Goal: Complete application form: Complete application form

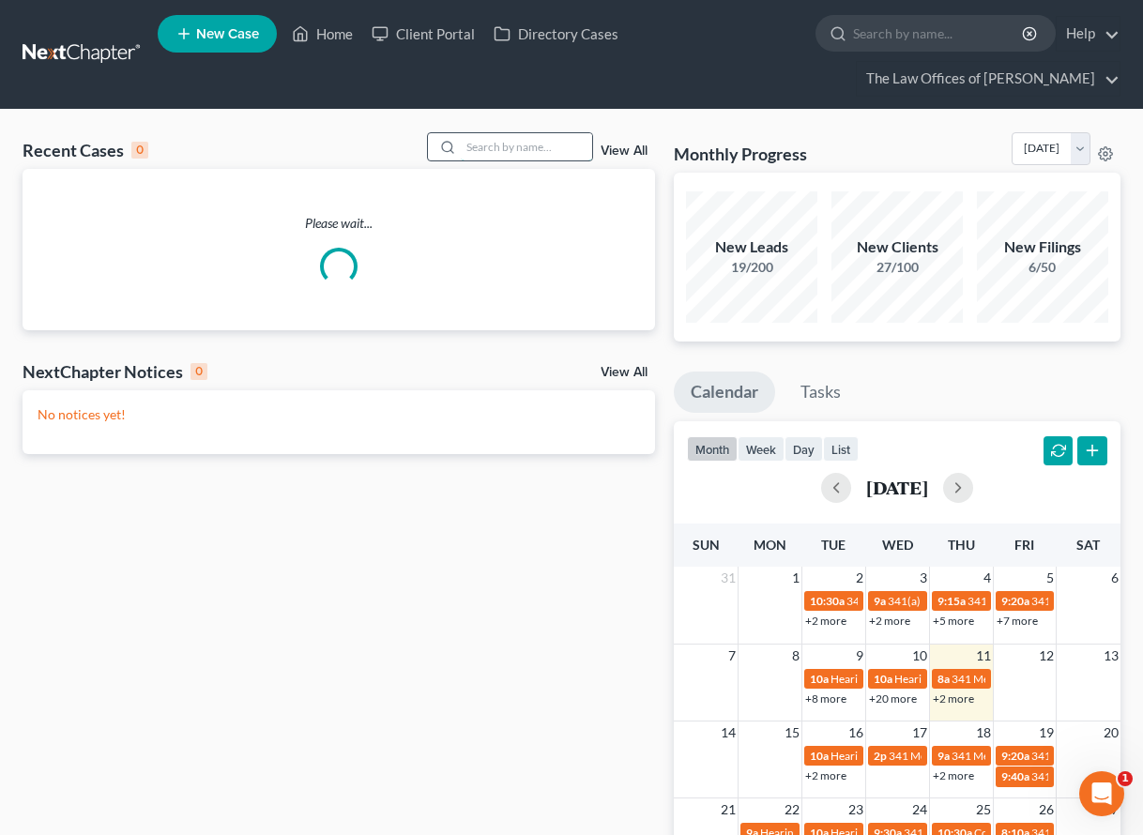
click at [500, 138] on input "search" at bounding box center [526, 146] width 131 height 27
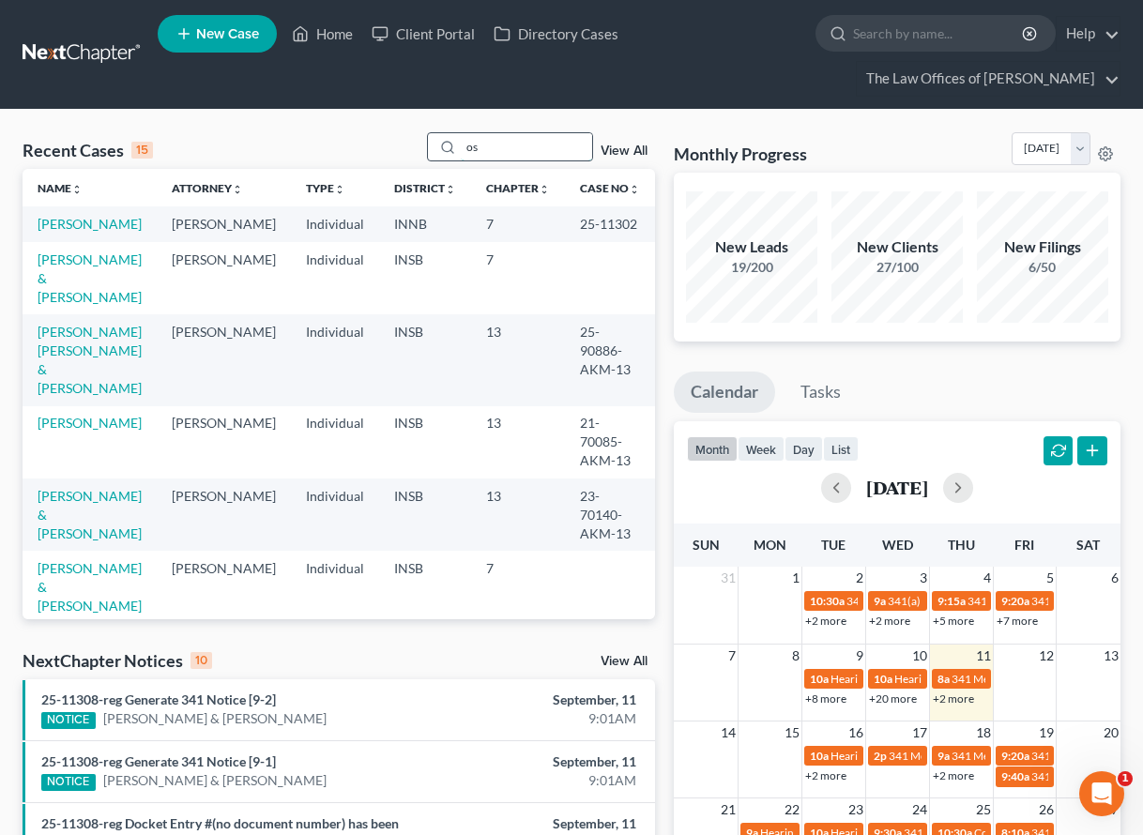
type input "o"
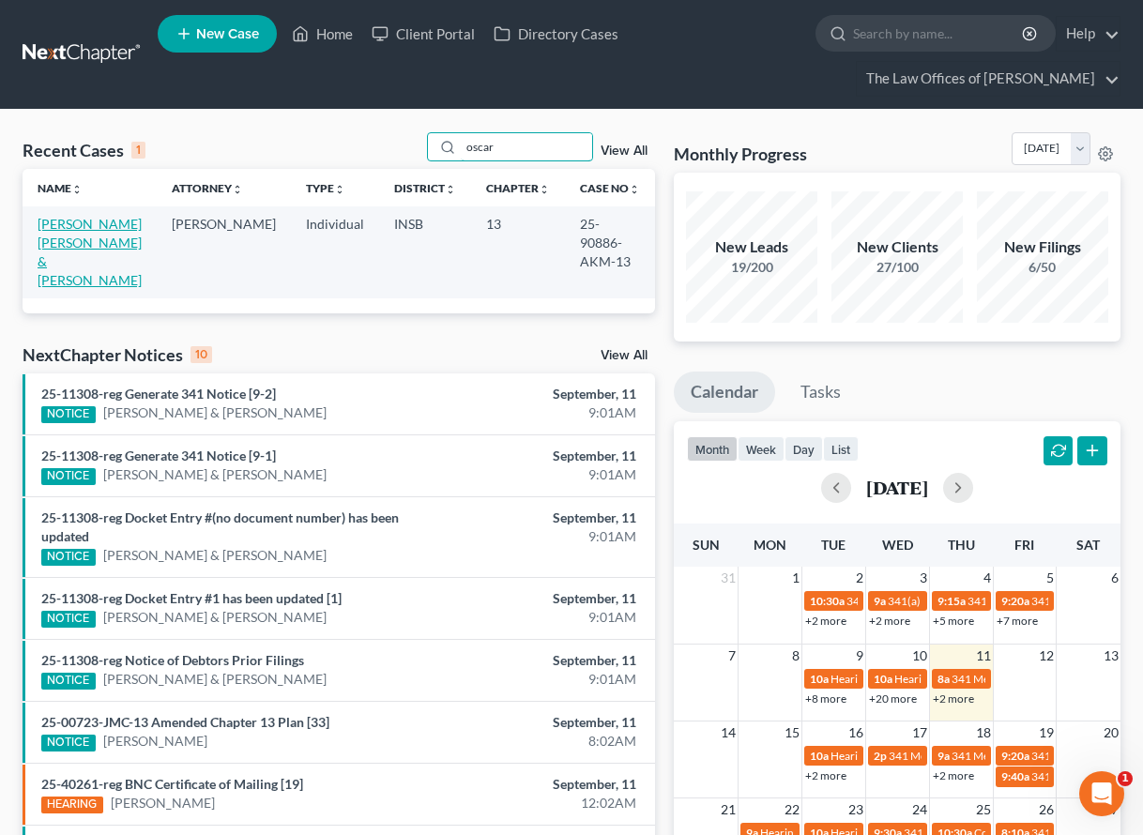
type input "oscar"
click at [98, 245] on link "[PERSON_NAME] [PERSON_NAME] & [PERSON_NAME]" at bounding box center [90, 252] width 104 height 72
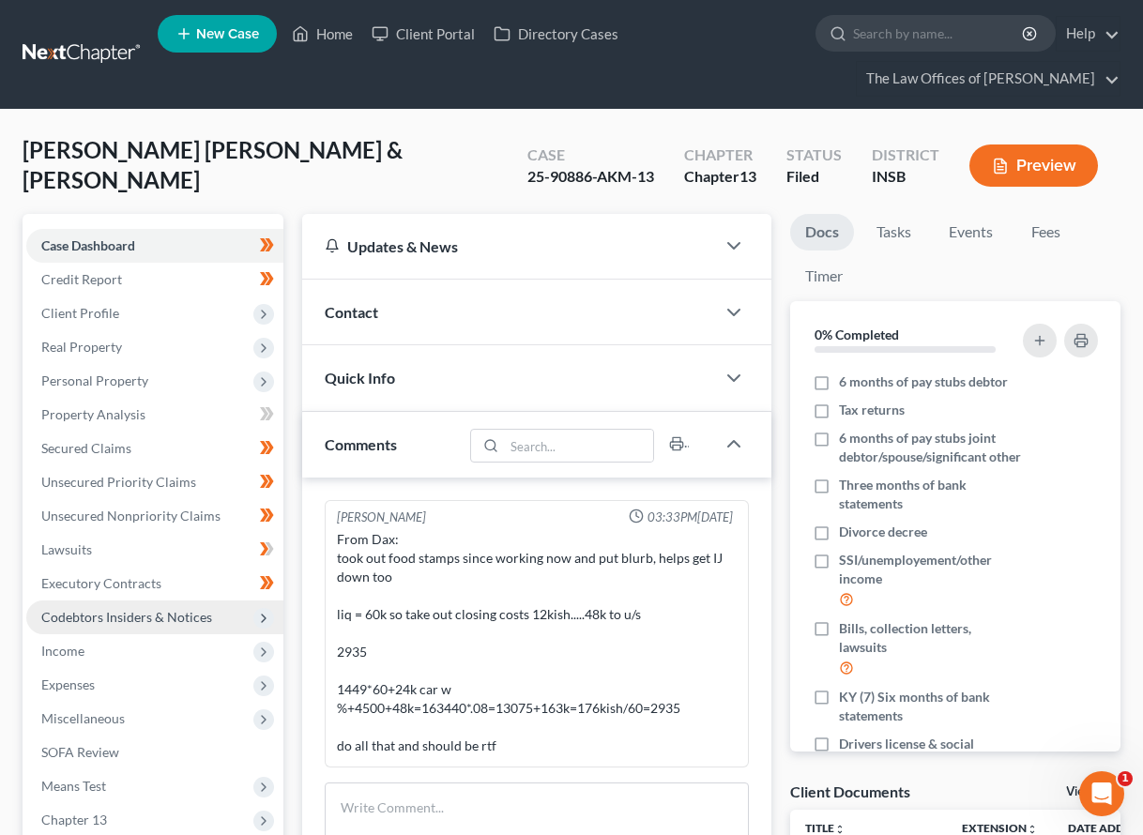
scroll to position [188, 0]
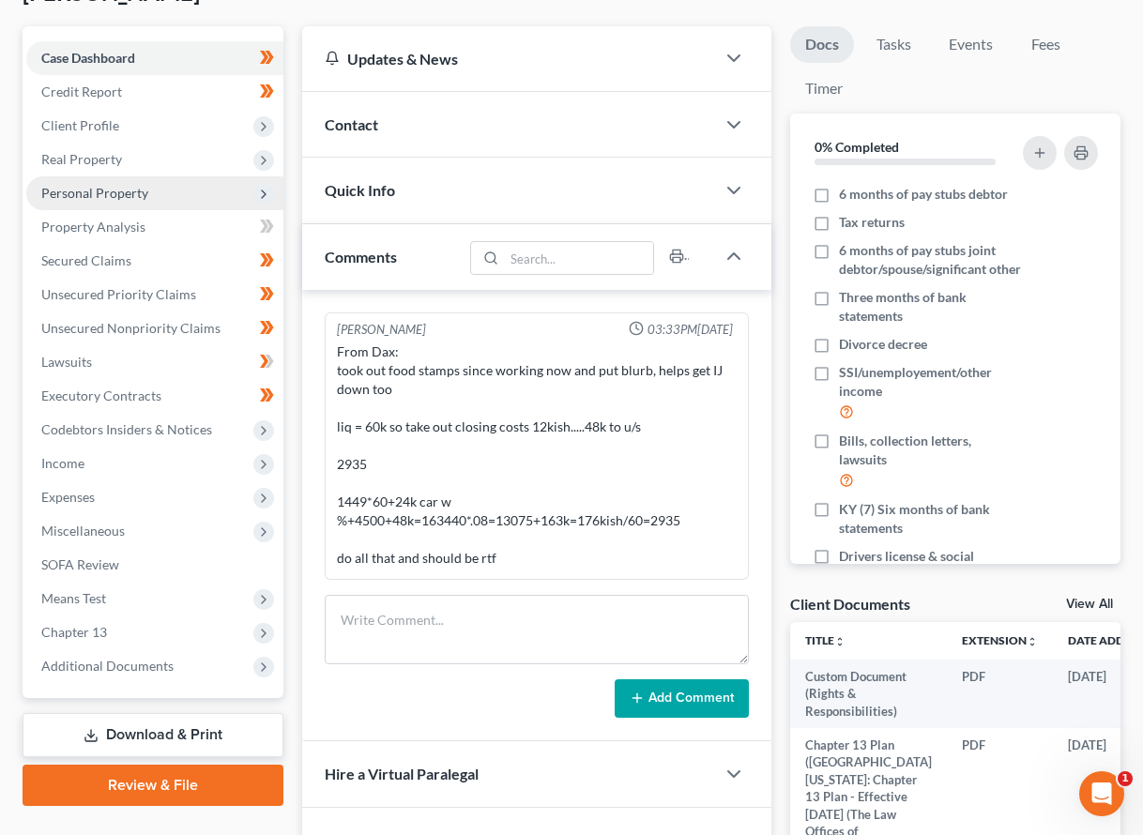
click at [97, 191] on span "Personal Property" at bounding box center [94, 193] width 107 height 16
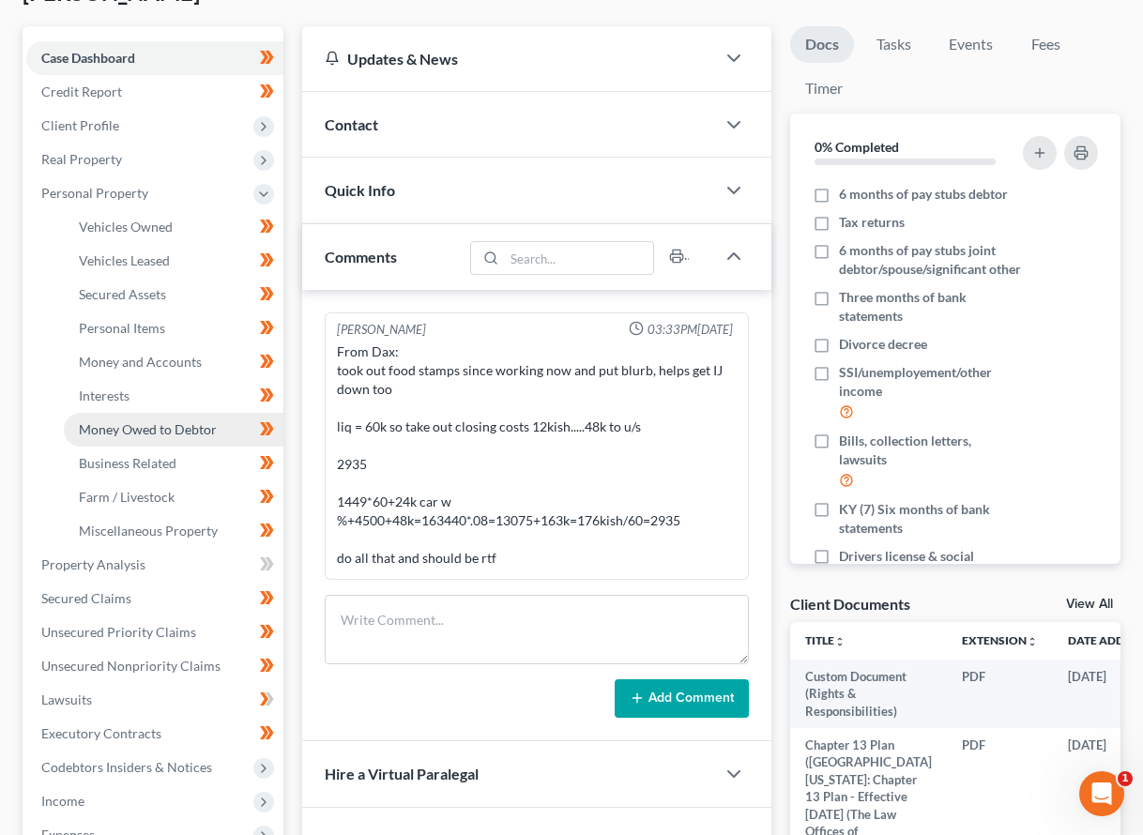
click at [128, 435] on span "Money Owed to Debtor" at bounding box center [148, 429] width 138 height 16
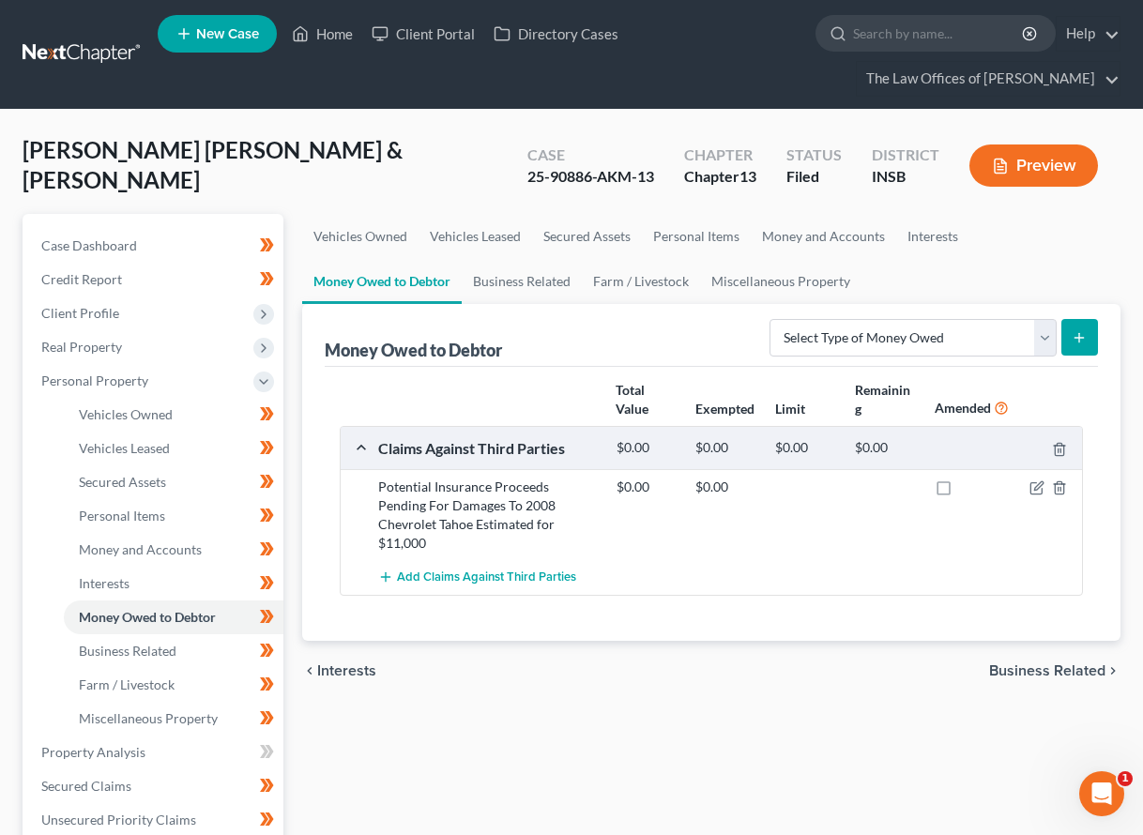
click at [692, 654] on div "chevron_left Interests Business Related chevron_right" at bounding box center [711, 671] width 819 height 60
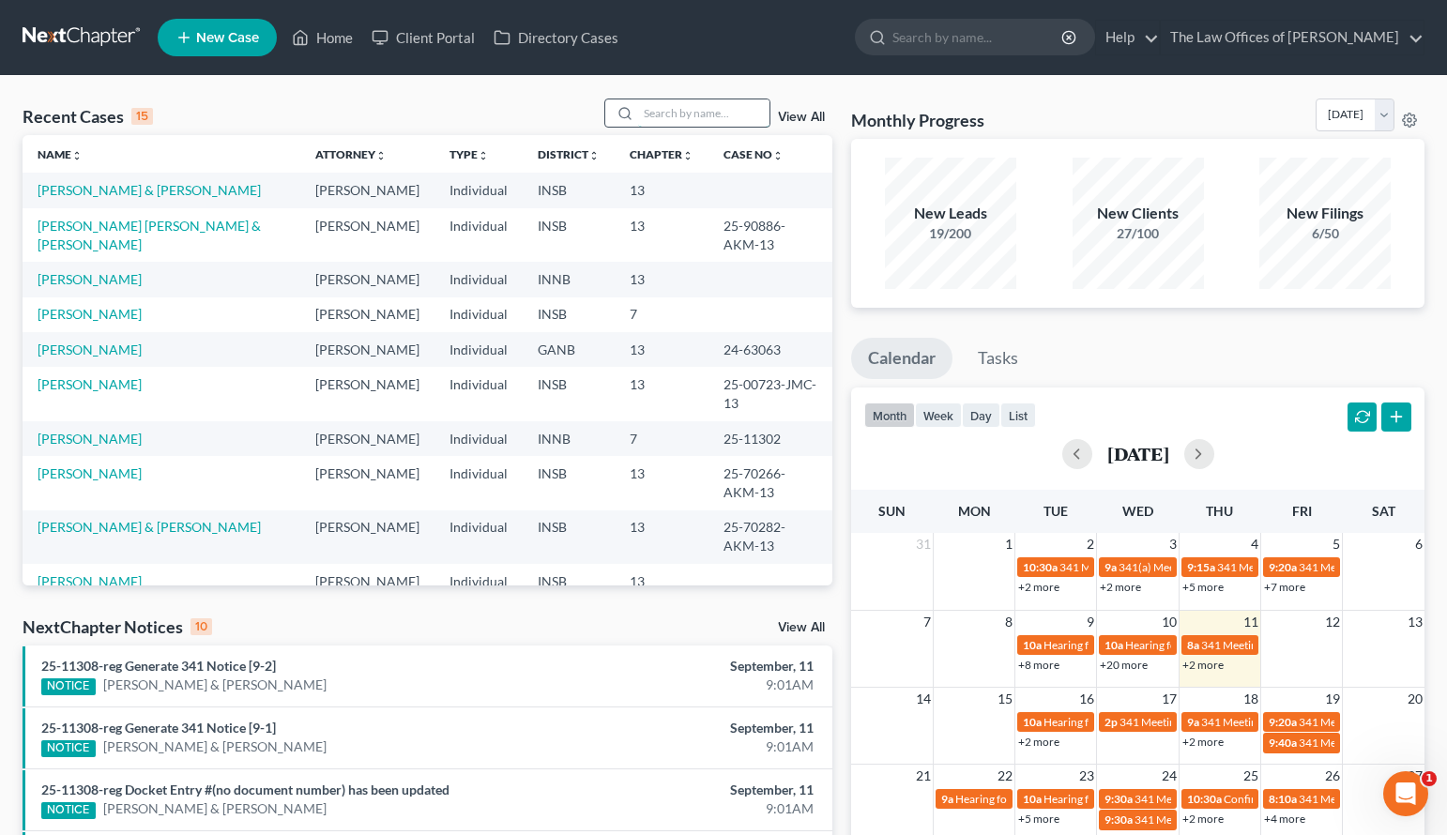
click at [677, 110] on input "search" at bounding box center [703, 112] width 131 height 27
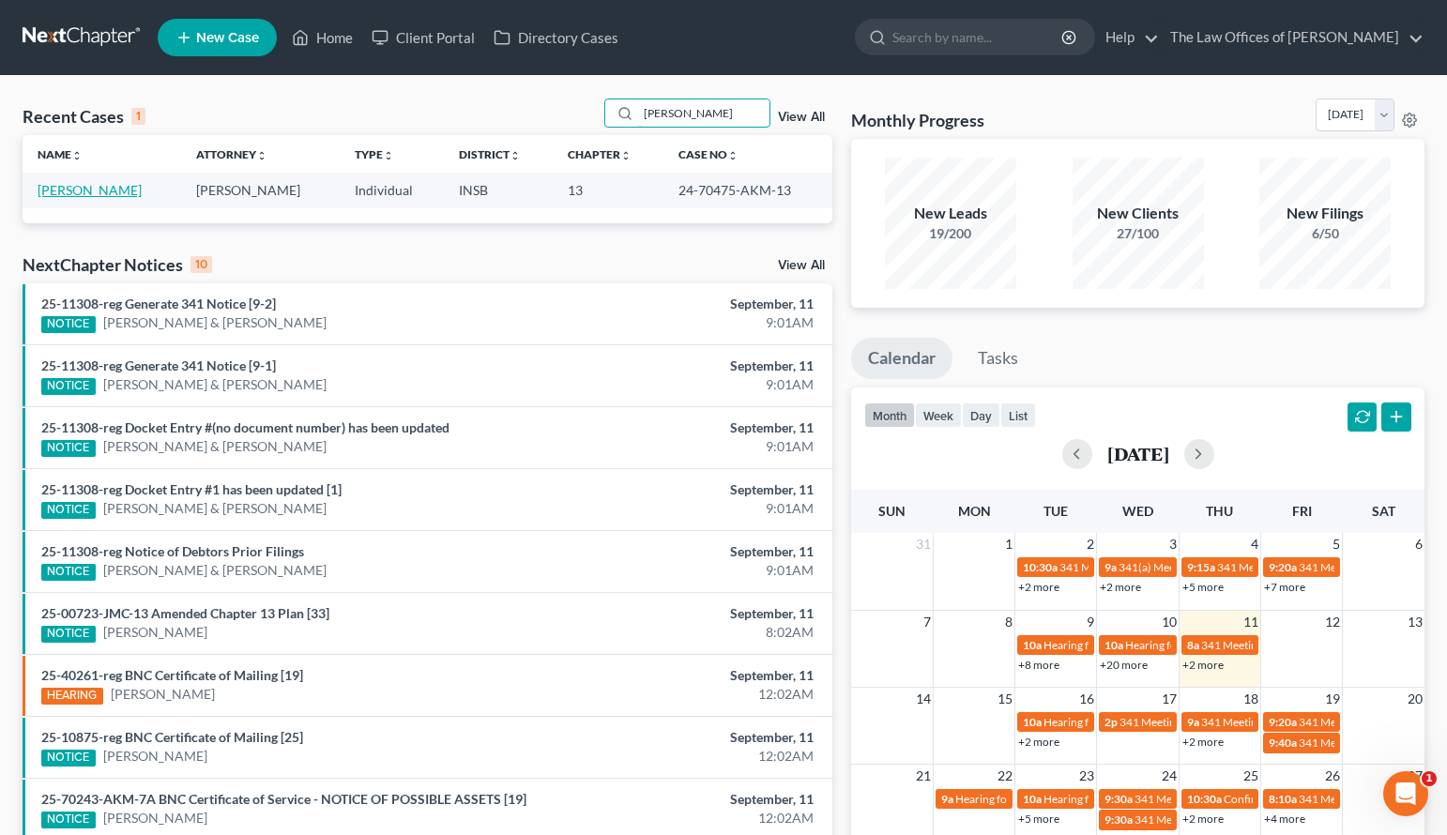
type input "[PERSON_NAME]"
click at [82, 195] on link "[PERSON_NAME]" at bounding box center [90, 190] width 104 height 16
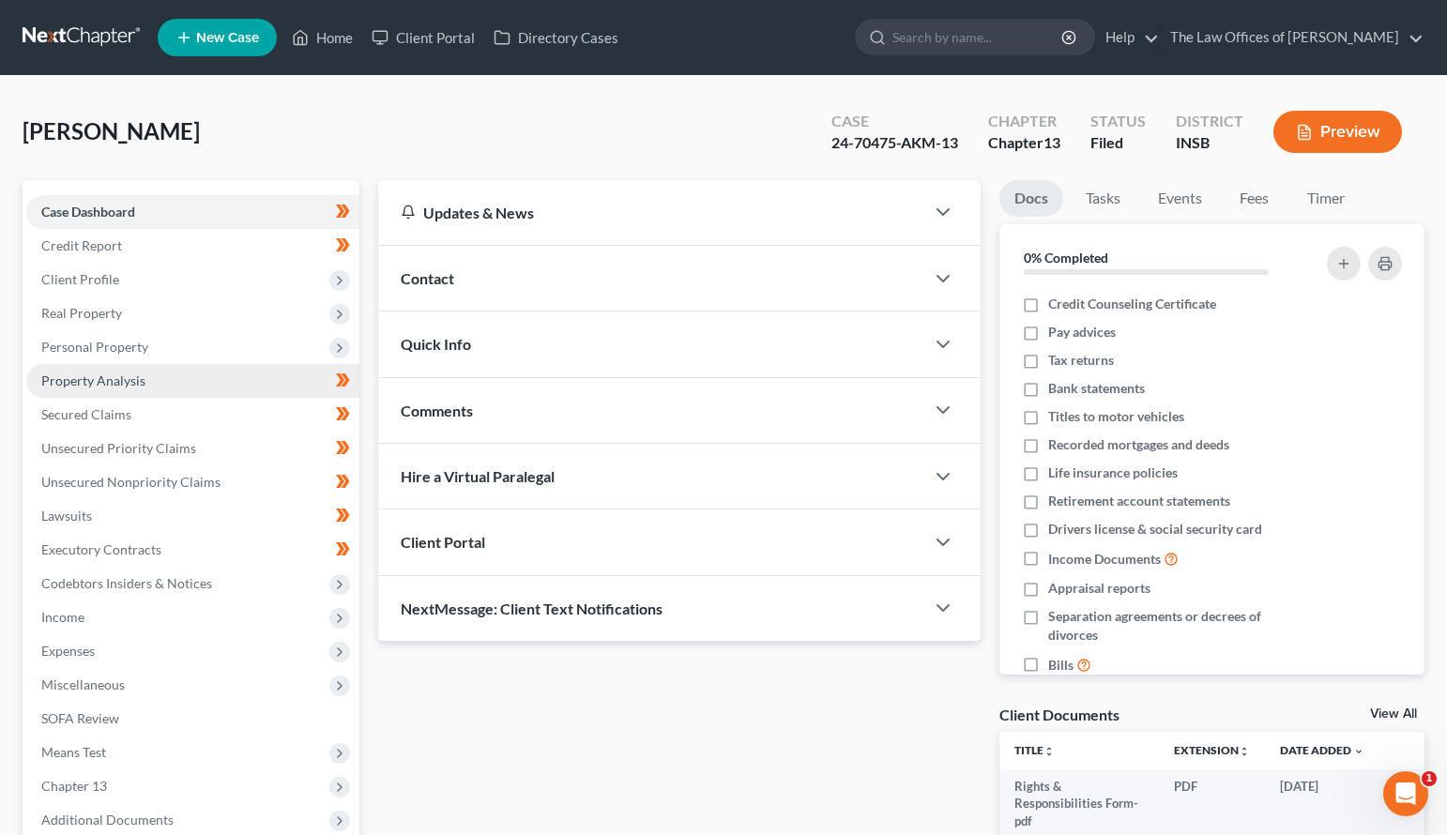
scroll to position [125, 0]
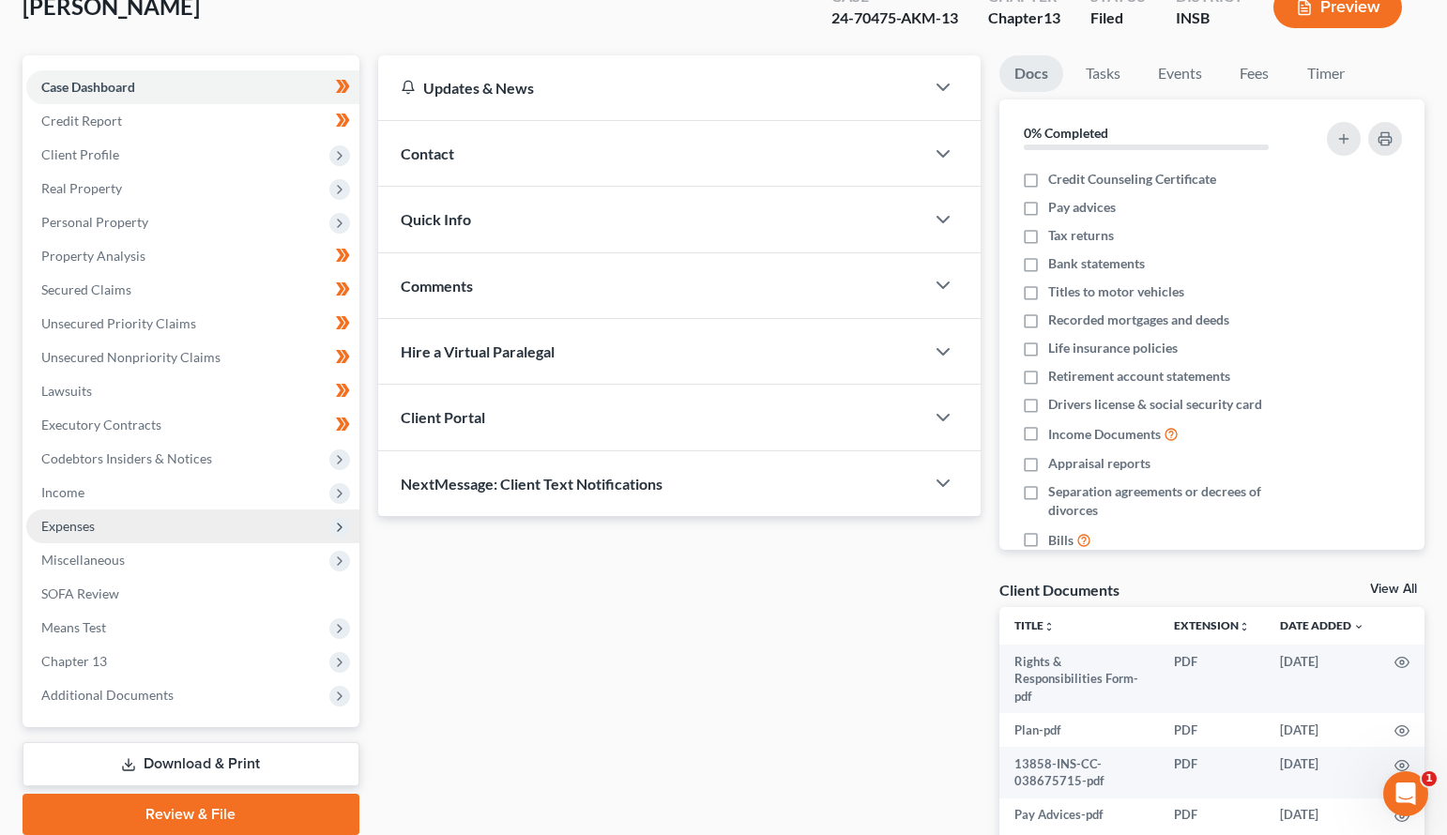
click at [98, 519] on span "Expenses" at bounding box center [192, 527] width 333 height 34
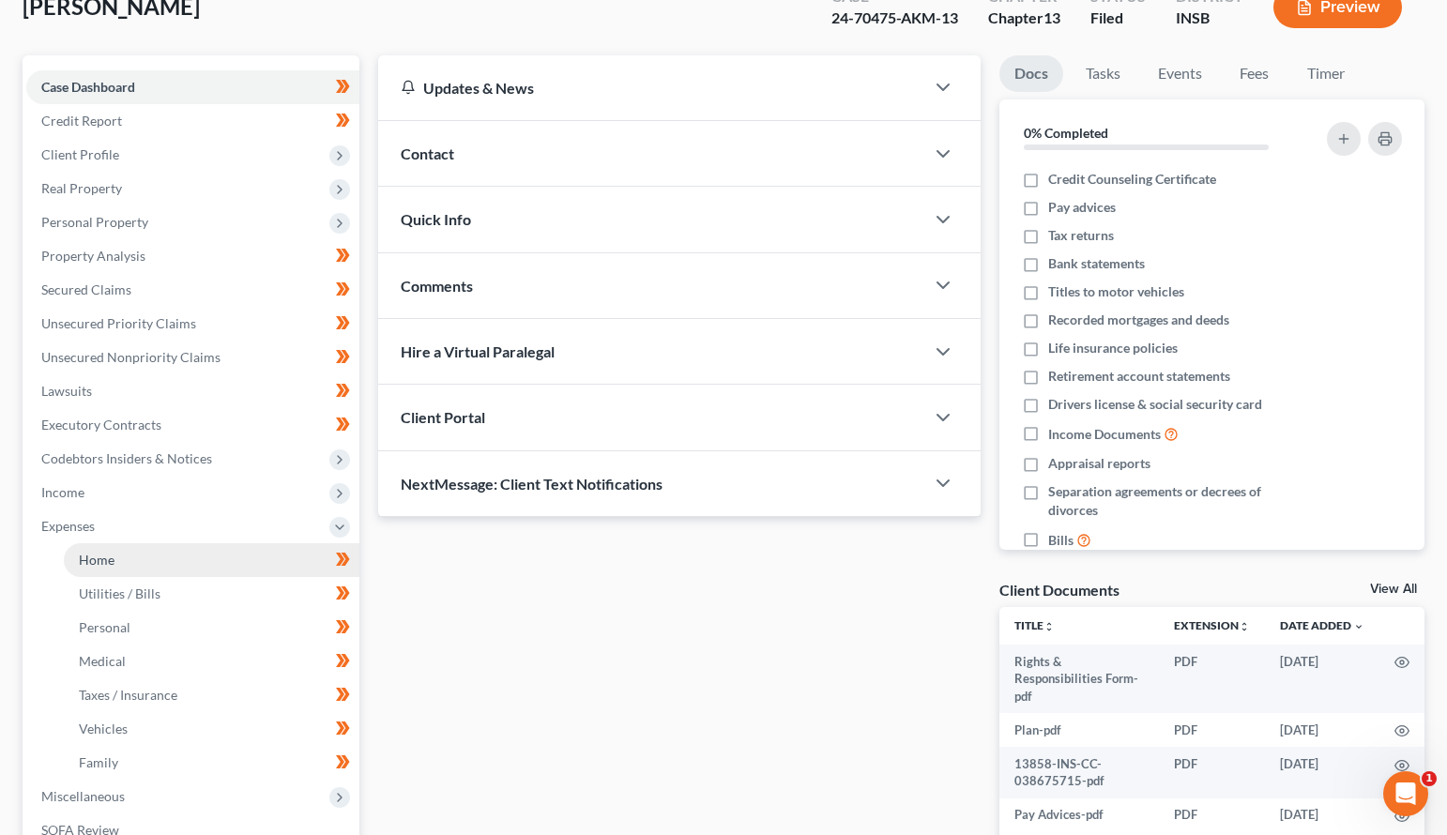
click at [117, 557] on link "Home" at bounding box center [212, 560] width 296 height 34
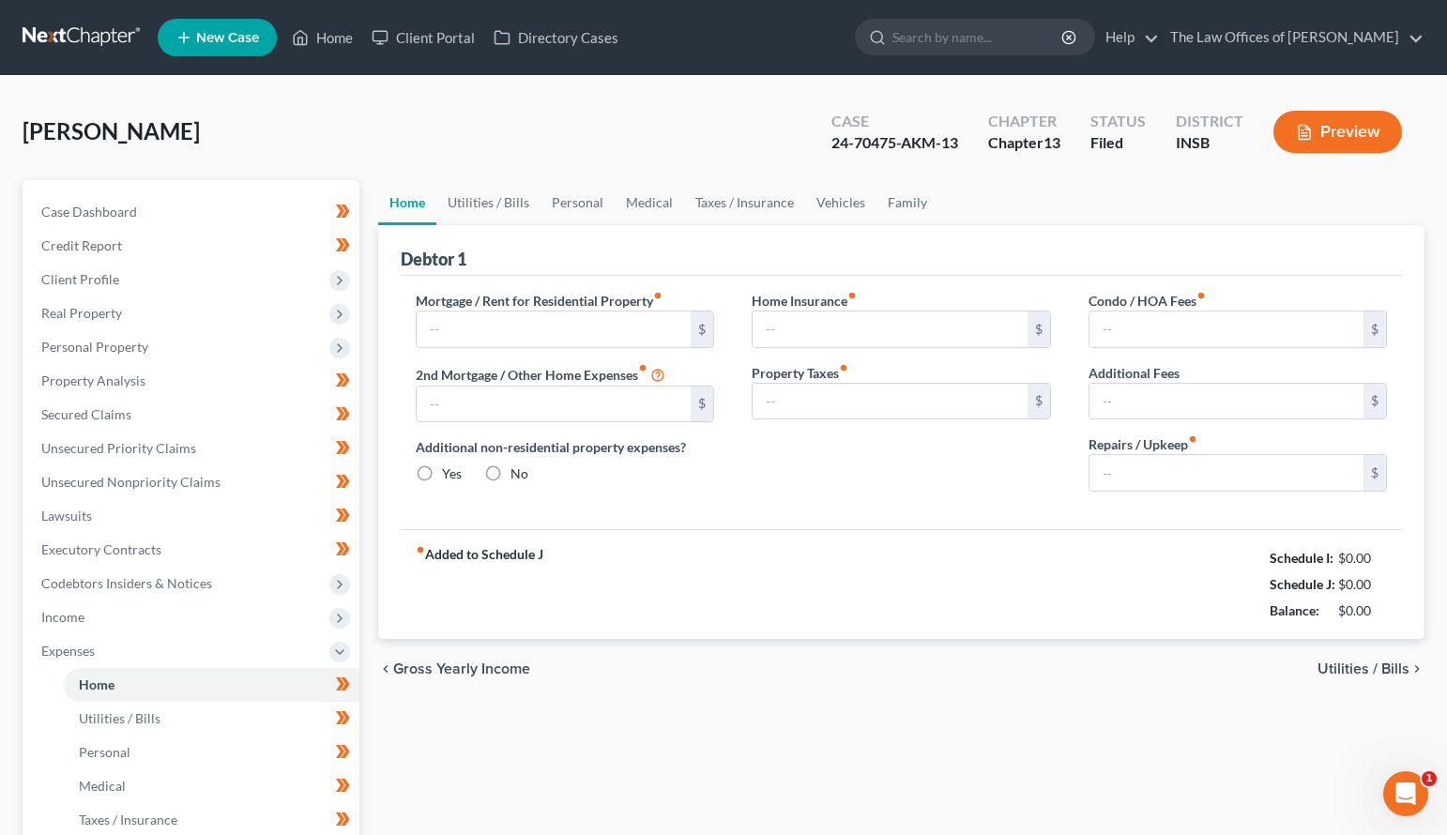
type input "500.00"
type input "0.00"
radio input "true"
type input "0.00"
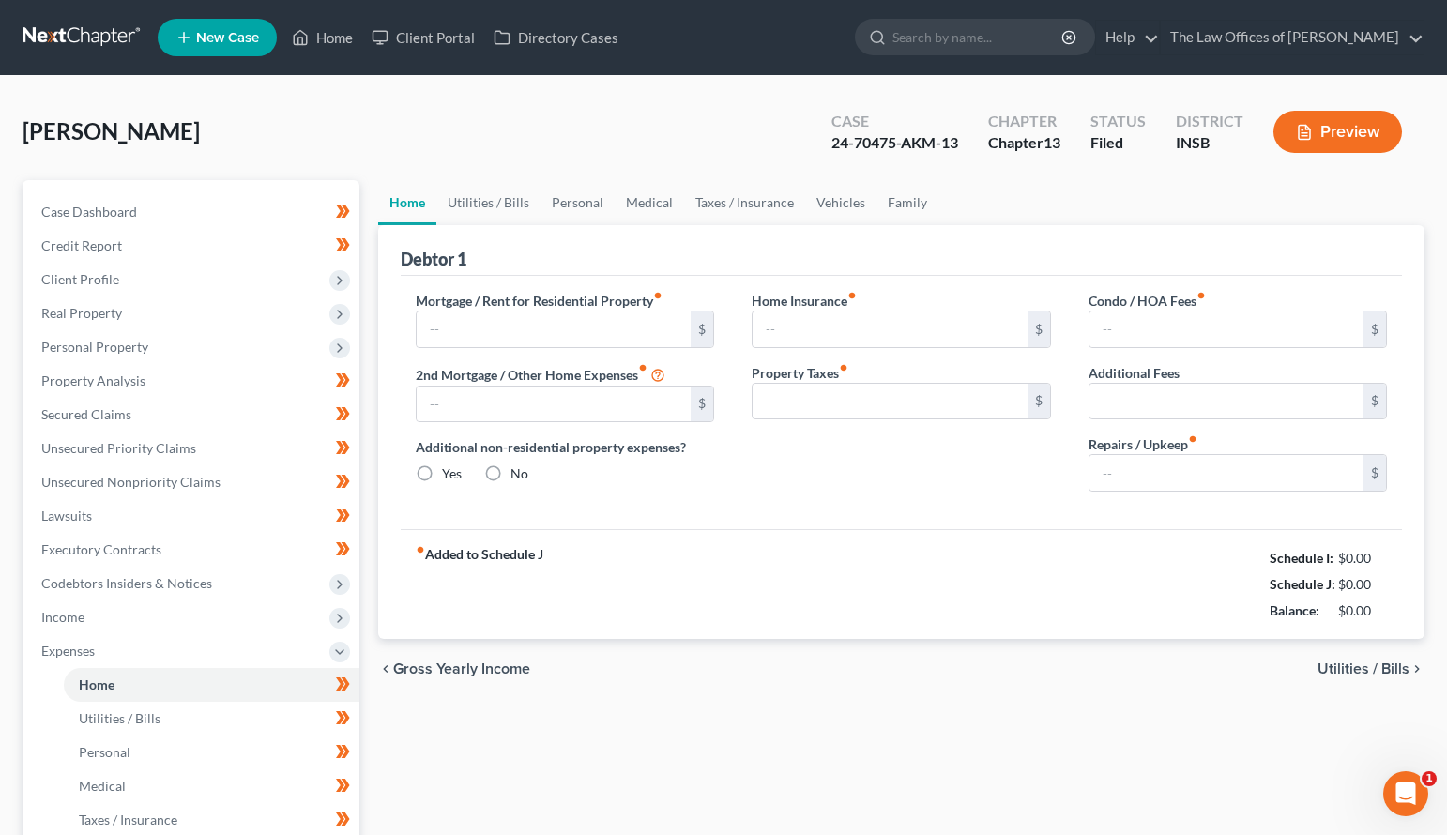
type input "0.00"
click at [586, 211] on link "Personal" at bounding box center [578, 202] width 74 height 45
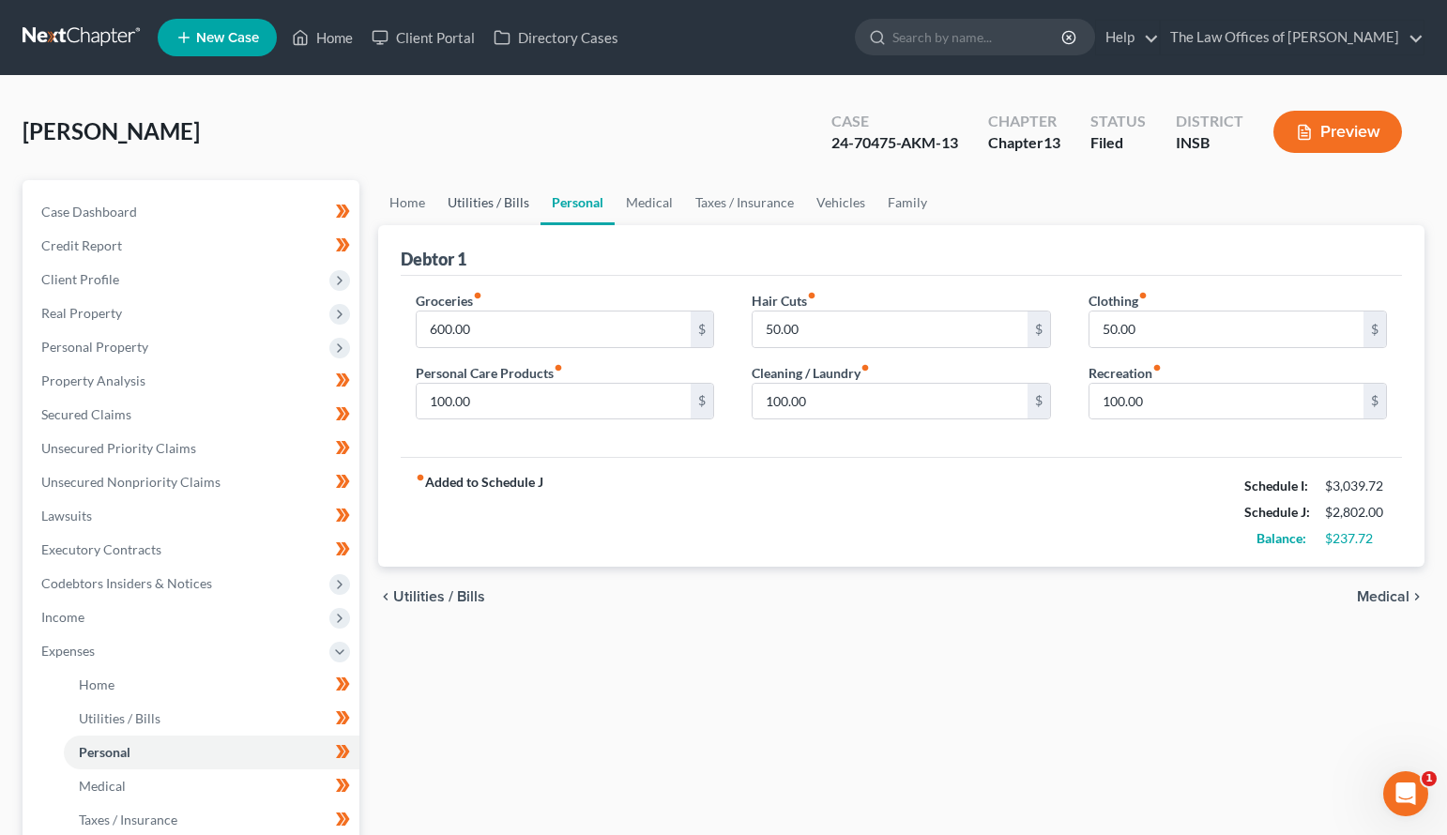
click at [527, 208] on link "Utilities / Bills" at bounding box center [488, 202] width 104 height 45
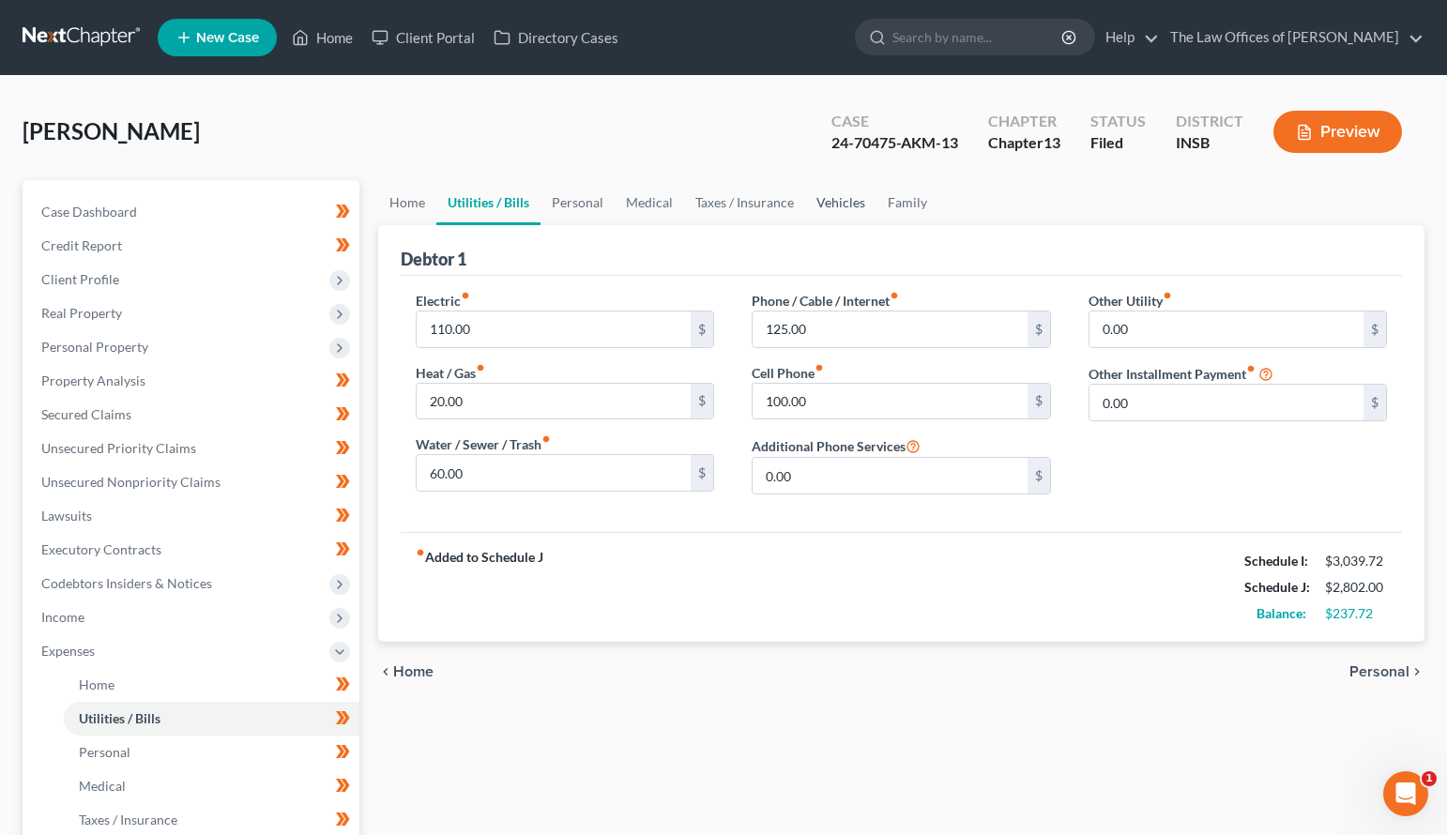
click at [832, 206] on link "Vehicles" at bounding box center [840, 202] width 71 height 45
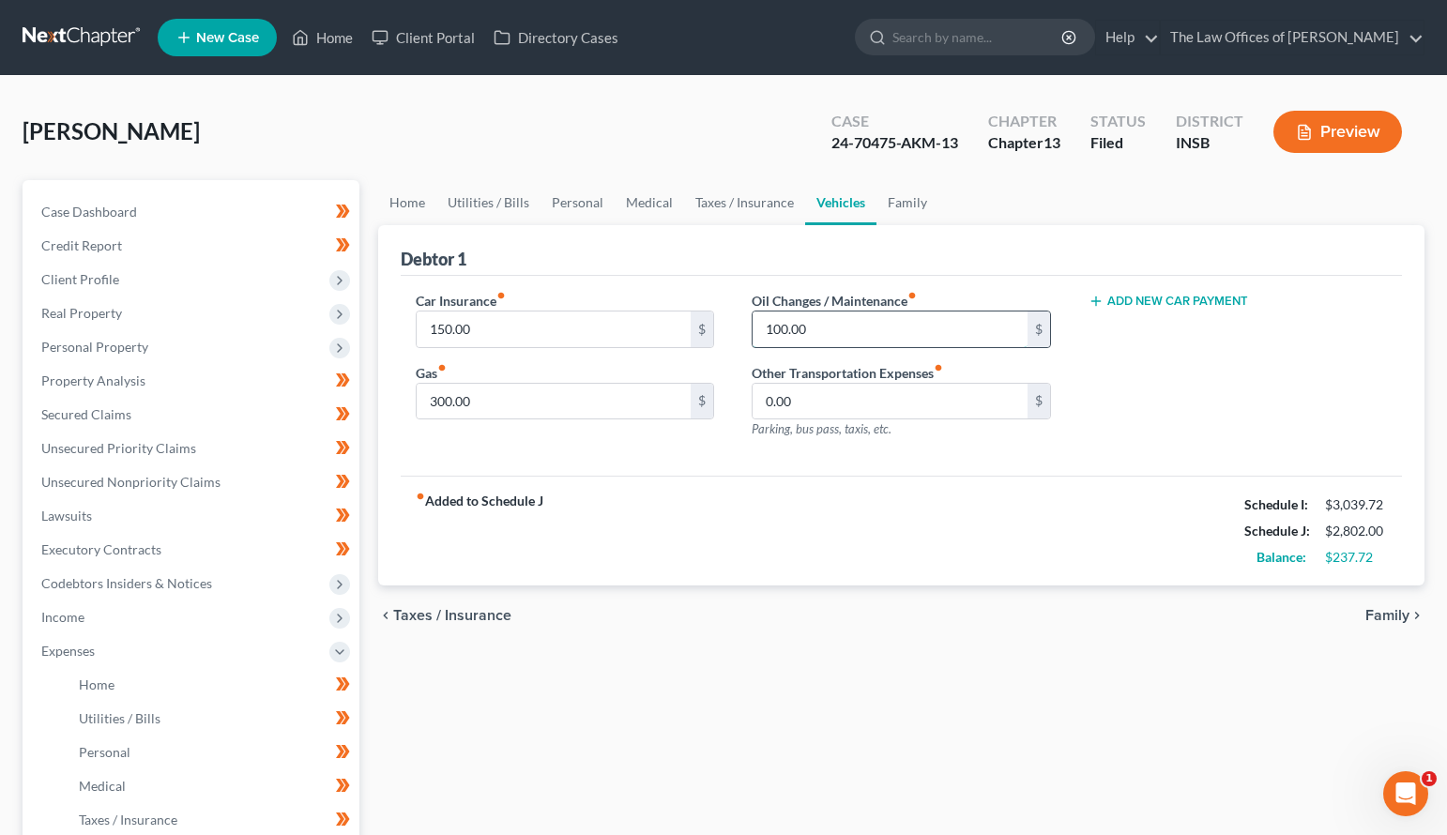
click at [833, 332] on input "100.00" at bounding box center [890, 330] width 275 height 36
type input "120.00"
click at [896, 198] on link "Family" at bounding box center [908, 202] width 62 height 45
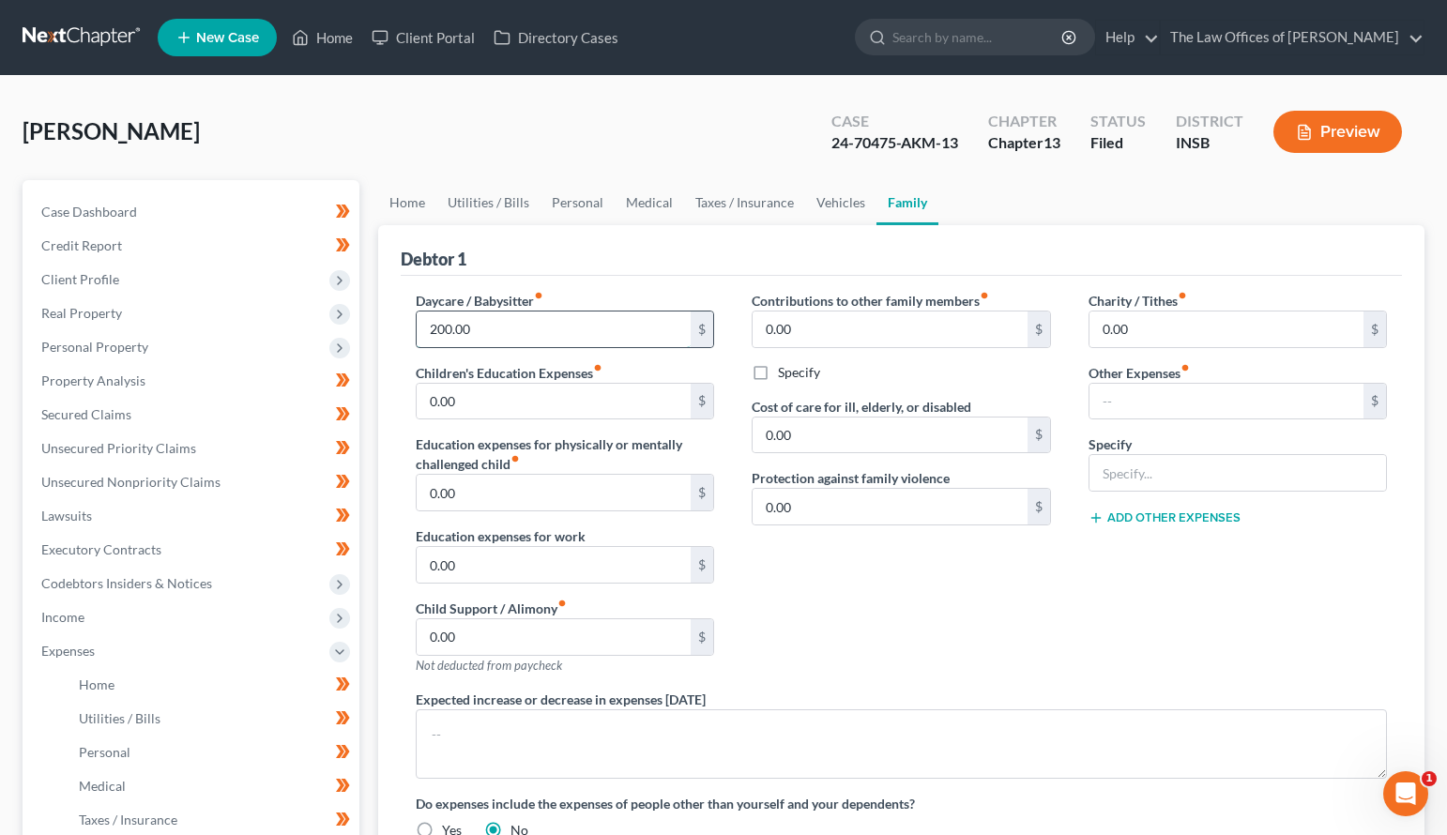
click at [486, 322] on input "200.00" at bounding box center [554, 330] width 275 height 36
type input "200.00"
click at [487, 404] on input "0.00" at bounding box center [554, 402] width 275 height 36
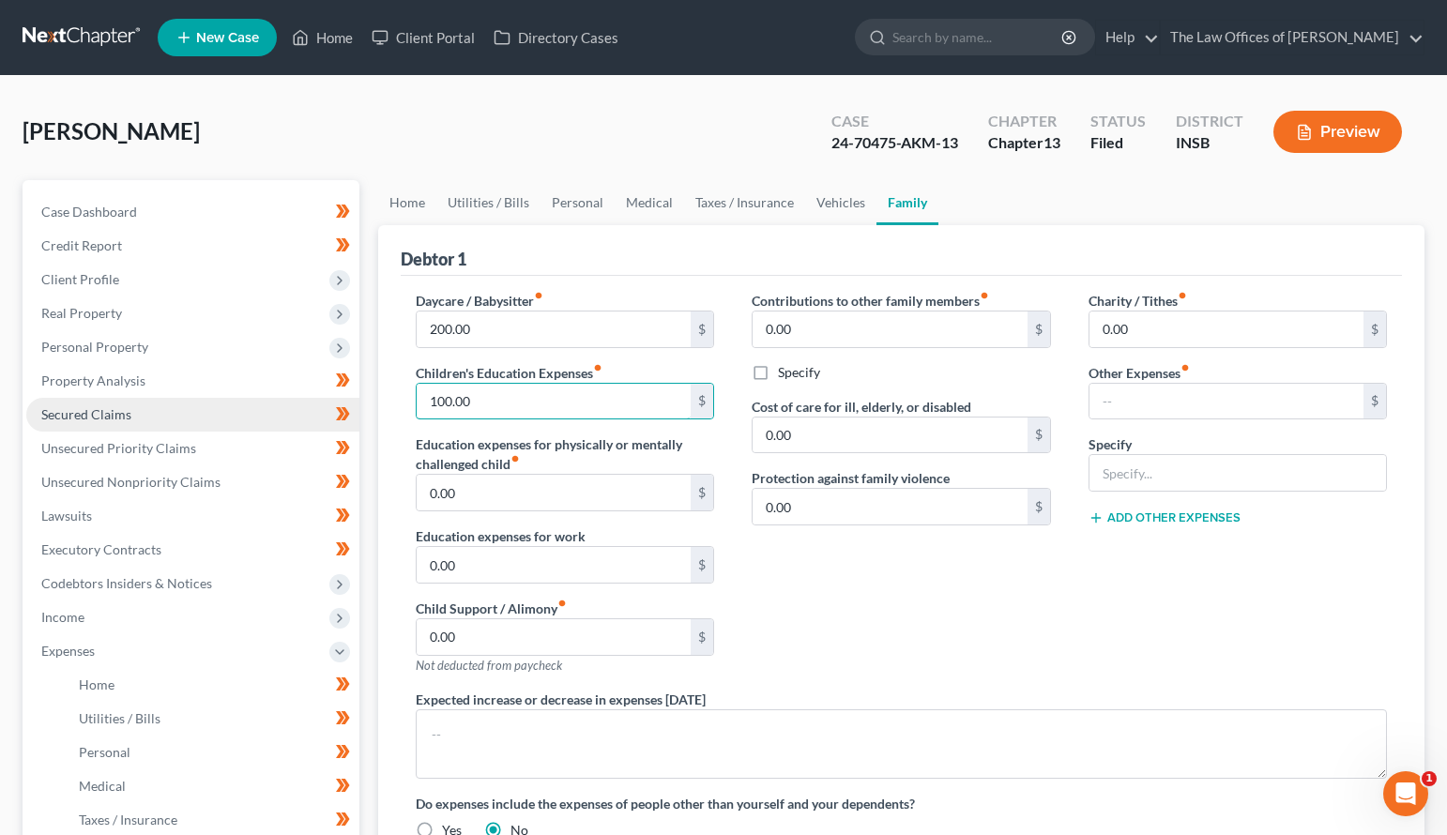
type input "100.00"
click at [116, 406] on span "Secured Claims" at bounding box center [86, 414] width 90 height 16
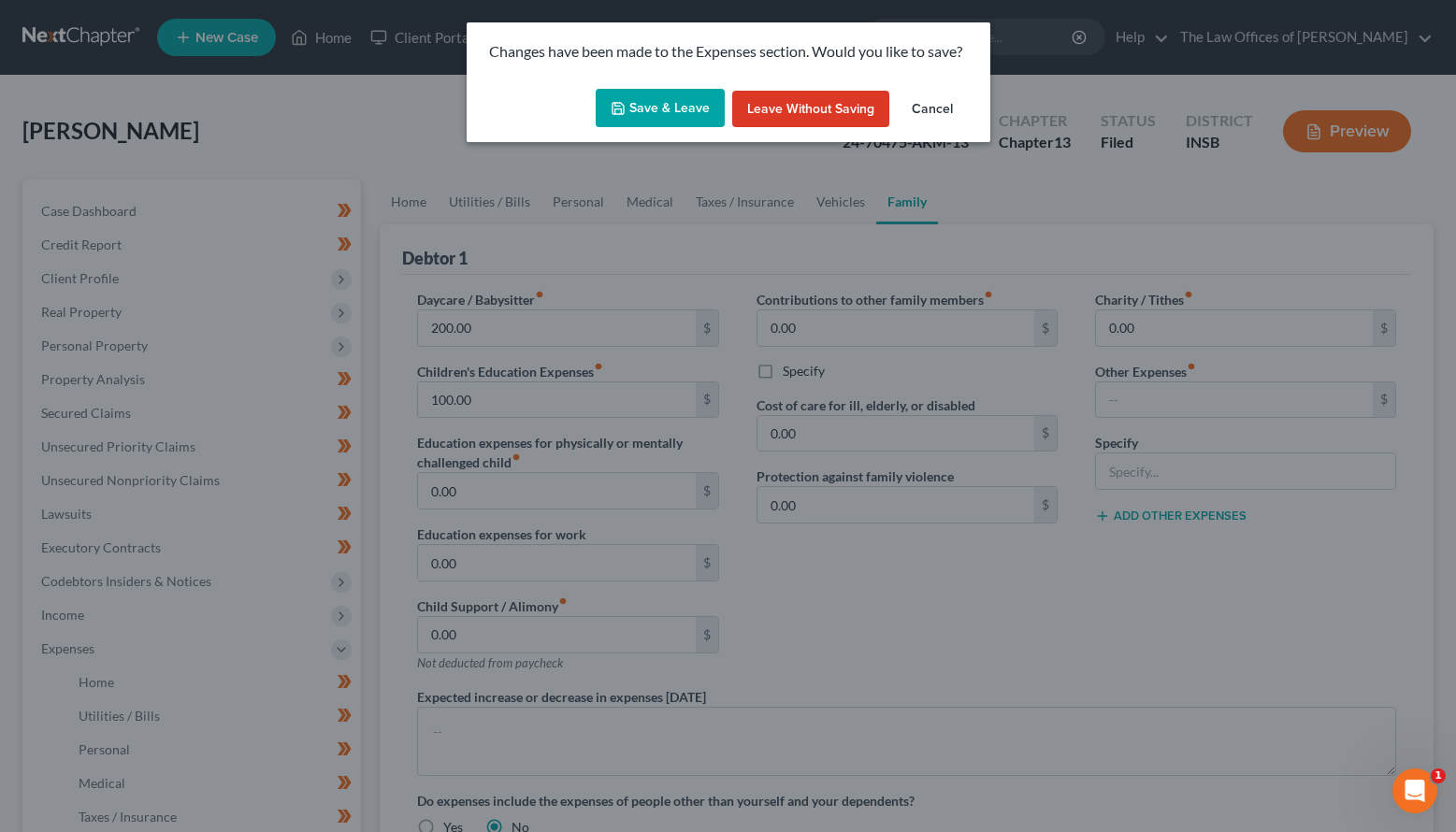
click at [635, 117] on button "Save & Leave" at bounding box center [661, 108] width 130 height 39
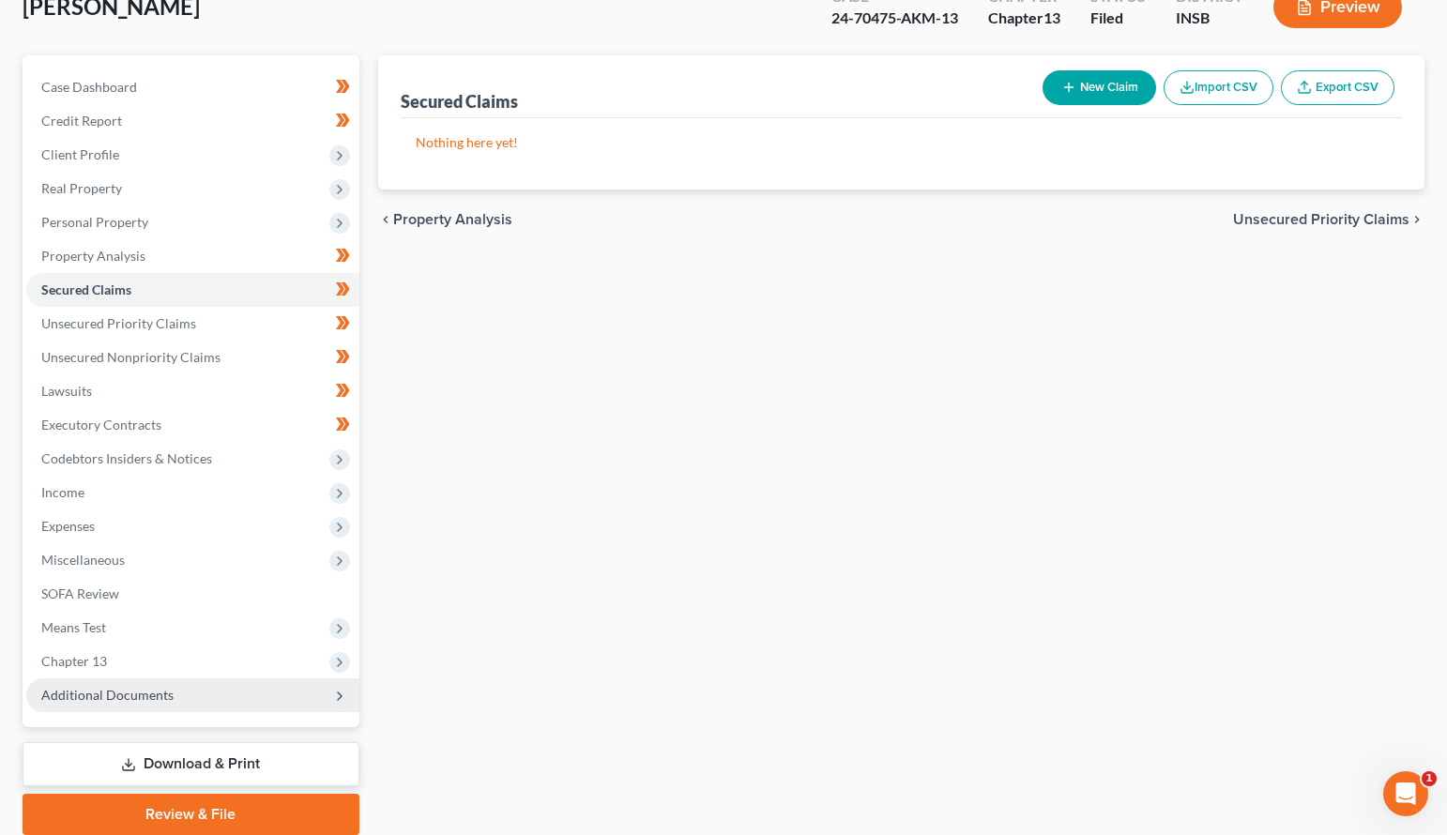
scroll to position [188, 0]
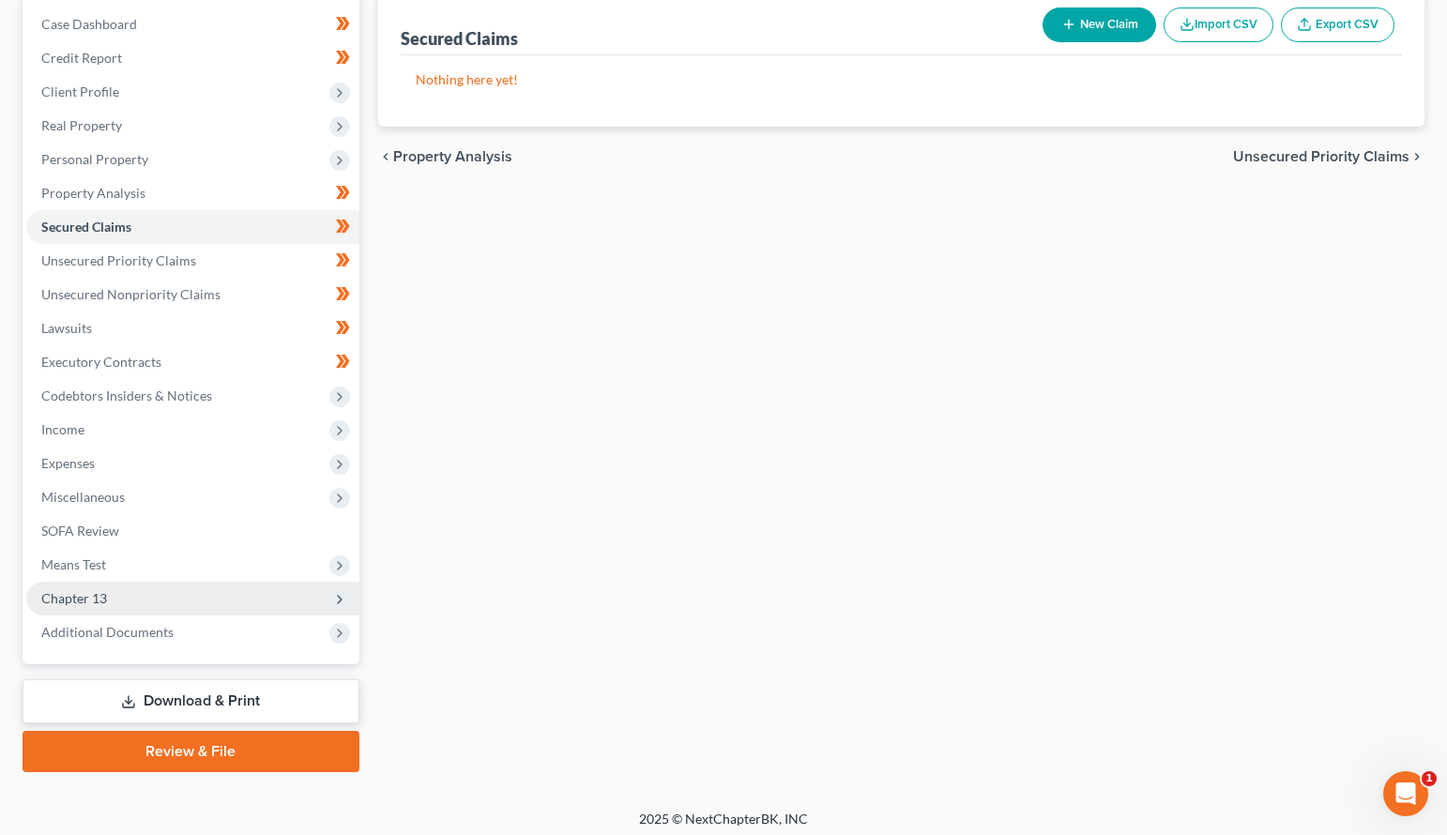
click at [76, 600] on span "Chapter 13" at bounding box center [74, 598] width 66 height 16
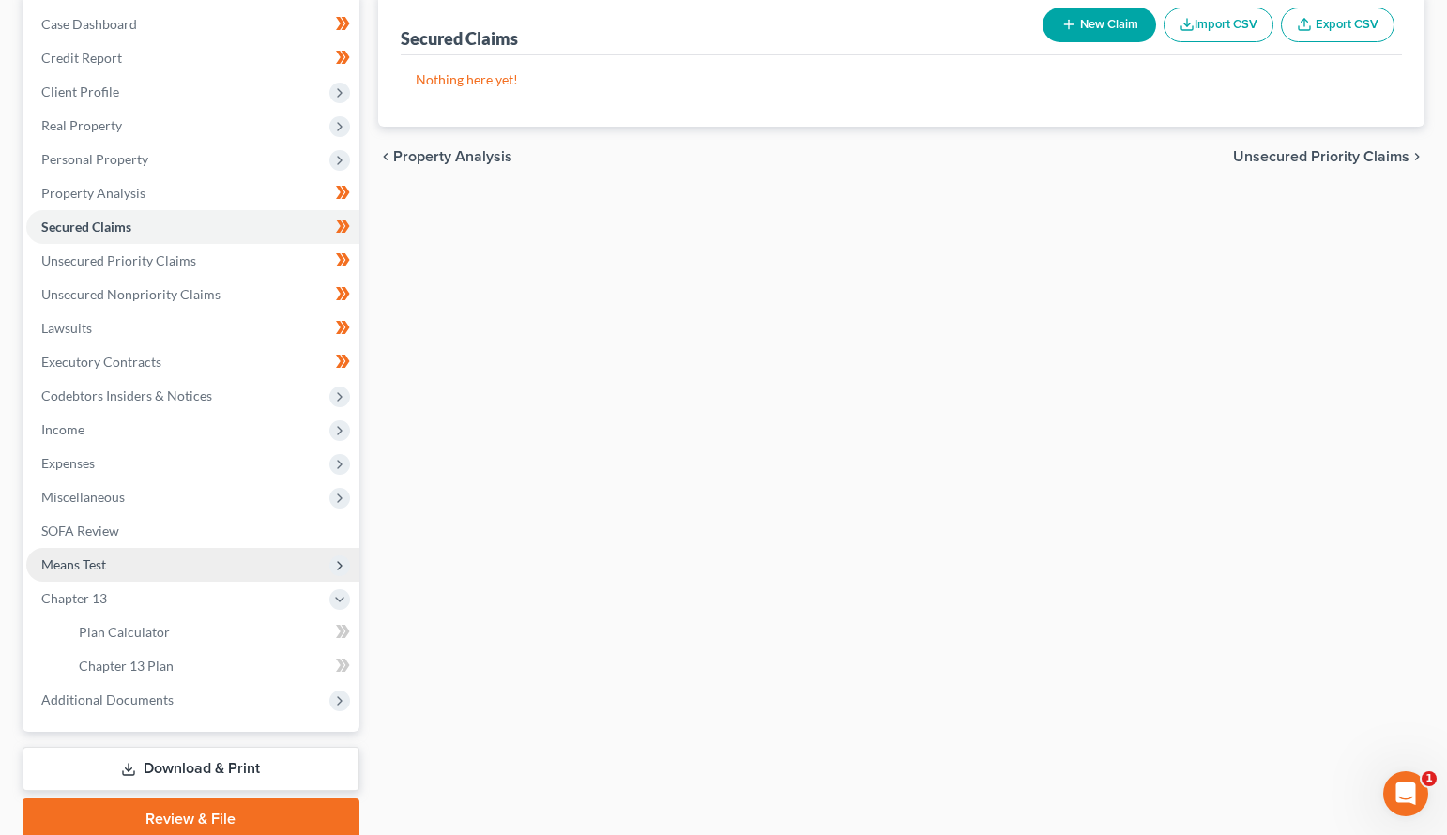
click at [74, 568] on span "Means Test" at bounding box center [73, 565] width 65 height 16
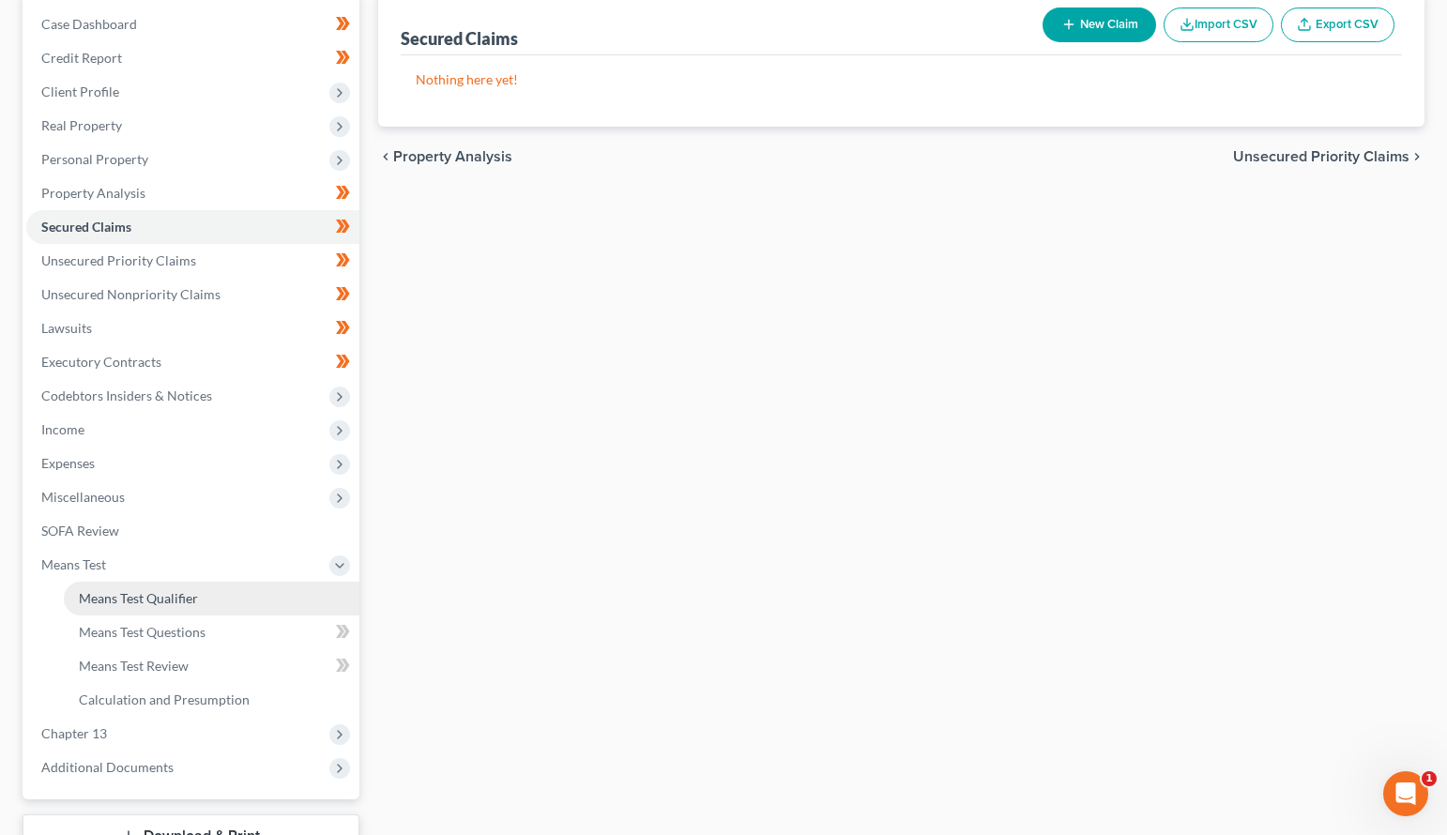
click at [117, 595] on span "Means Test Qualifier" at bounding box center [138, 598] width 119 height 16
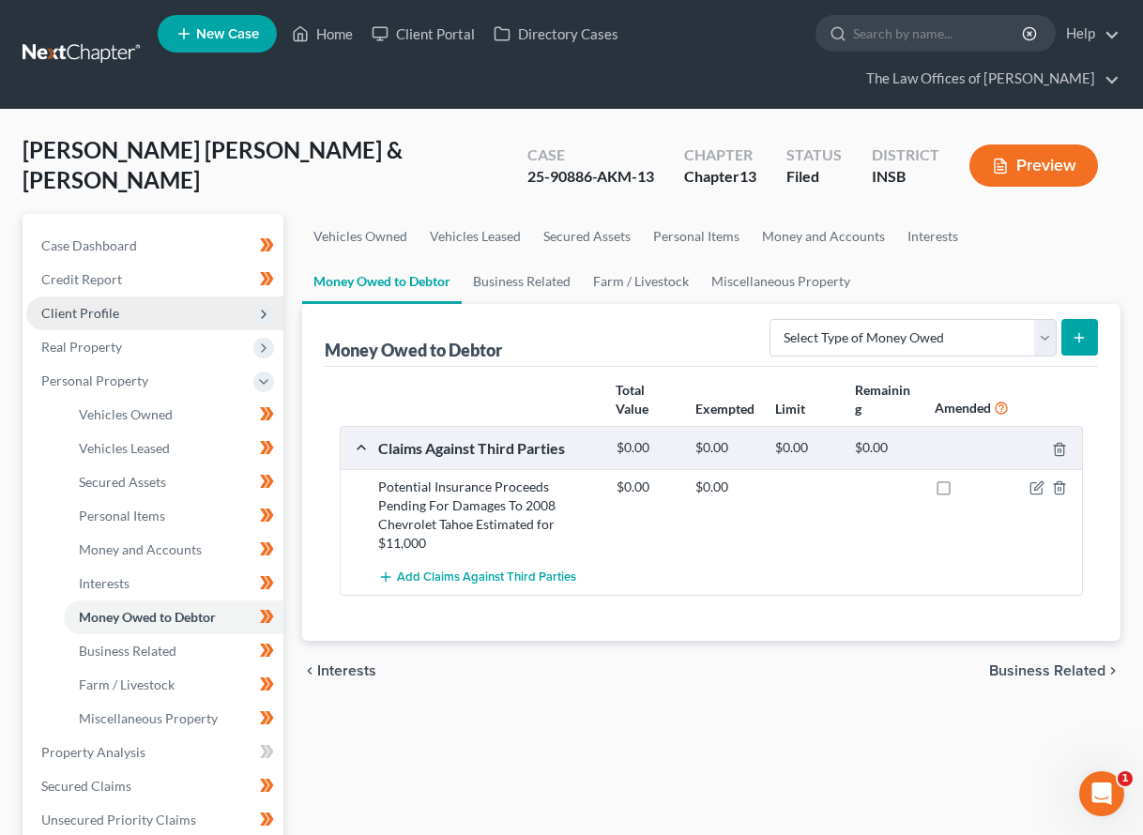
click at [78, 311] on span "Client Profile" at bounding box center [80, 313] width 78 height 16
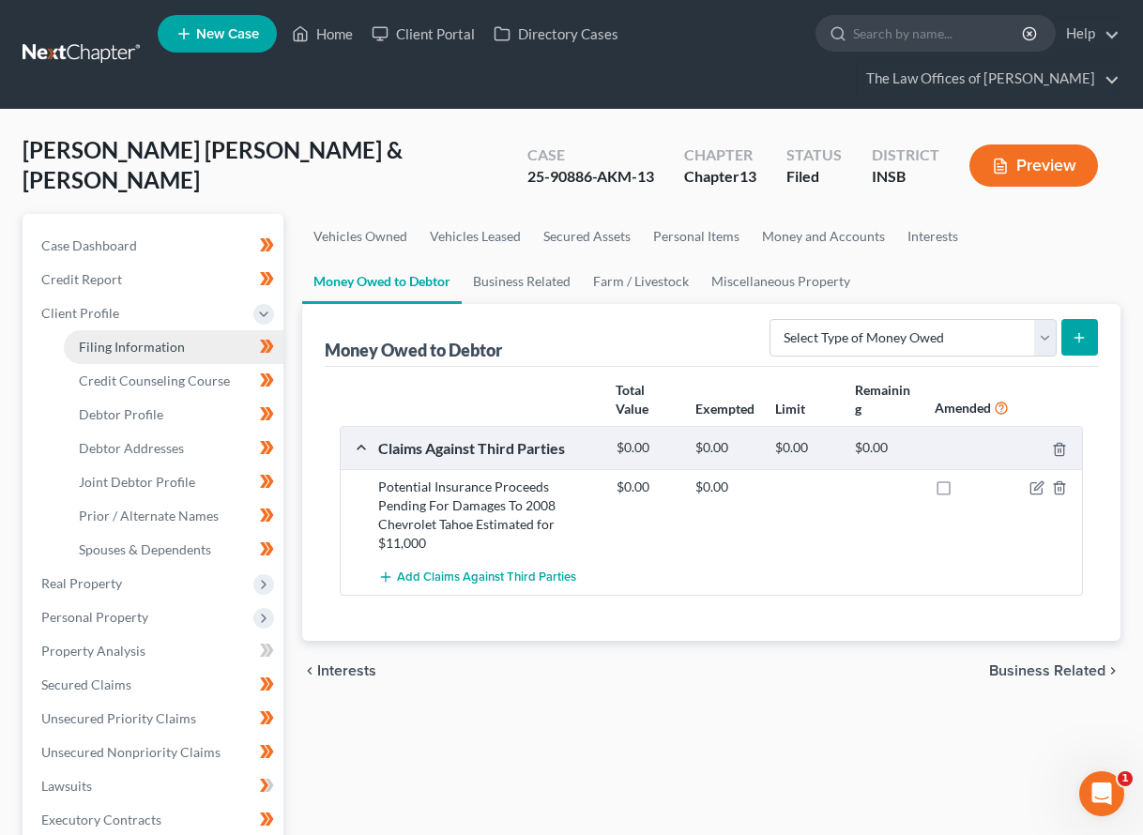
click at [129, 354] on span "Filing Information" at bounding box center [132, 347] width 106 height 16
select select "1"
select select "3"
select select "15"
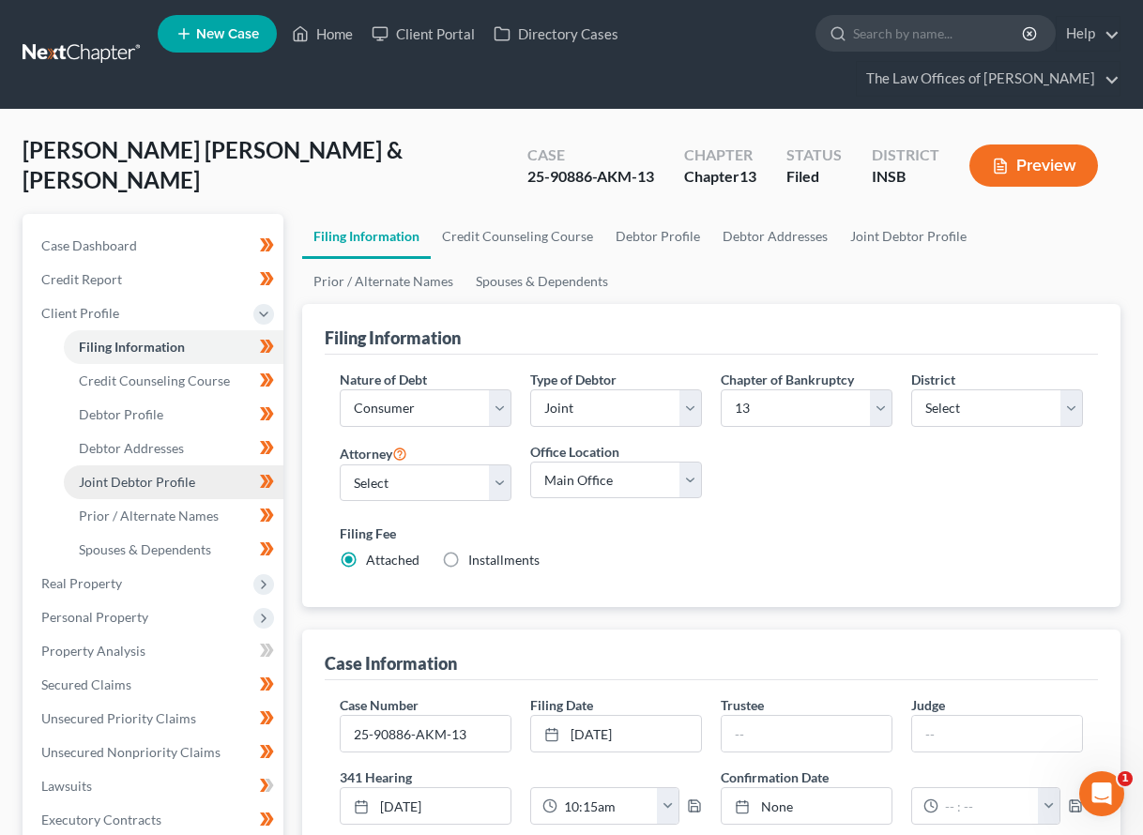
click at [119, 483] on span "Joint Debtor Profile" at bounding box center [137, 482] width 116 height 16
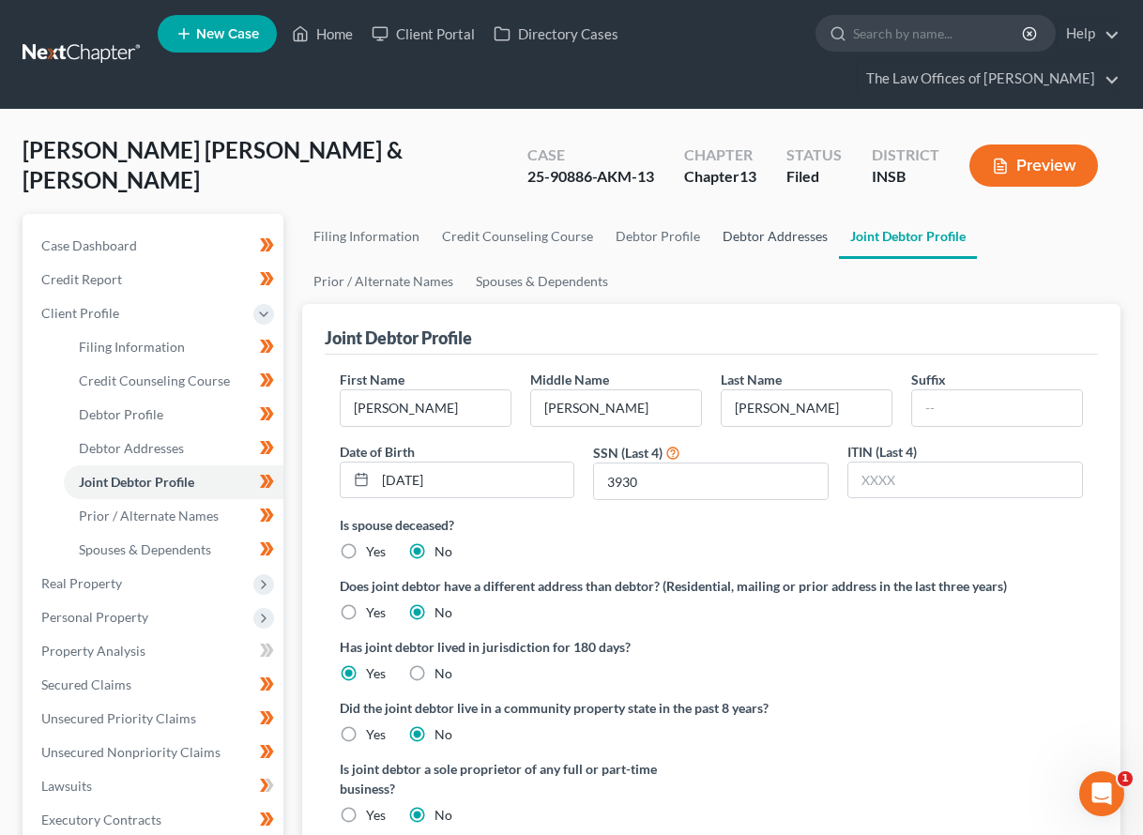
click at [744, 234] on link "Debtor Addresses" at bounding box center [775, 236] width 128 height 45
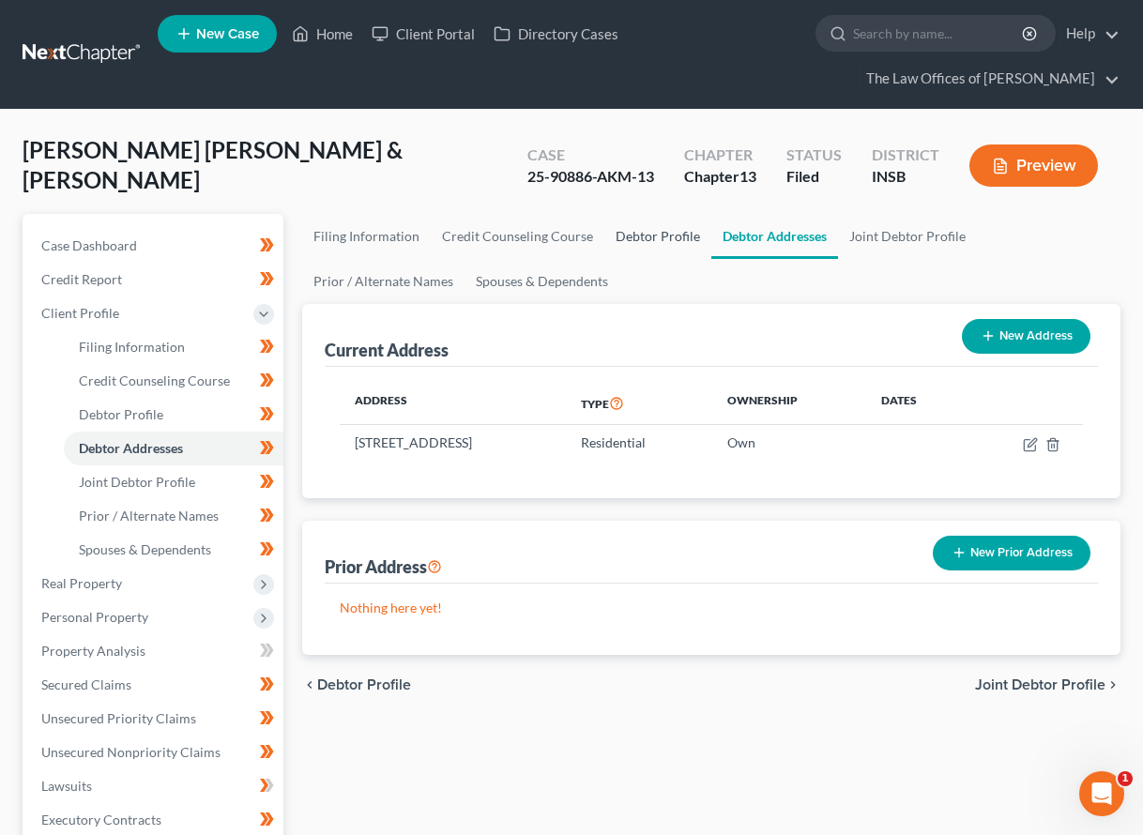
click at [649, 242] on link "Debtor Profile" at bounding box center [657, 236] width 107 height 45
select select "1"
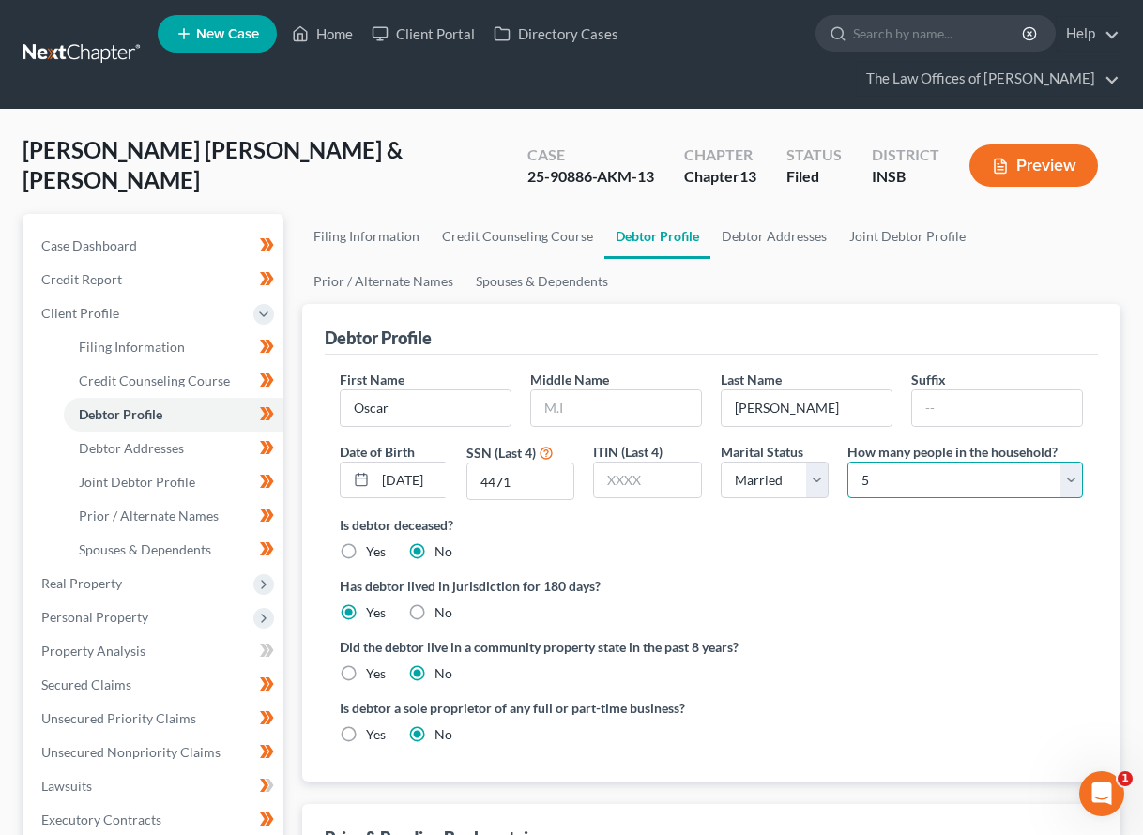
click at [915, 488] on select "Select 1 2 3 4 5 6 7 8 9 10 11 12 13 14 15 16 17 18 19 20" at bounding box center [965, 481] width 236 height 38
select select "1"
click at [847, 462] on select "Select 1 2 3 4 5 6 7 8 9 10 11 12 13 14 15 16 17 18 19 20" at bounding box center [965, 481] width 236 height 38
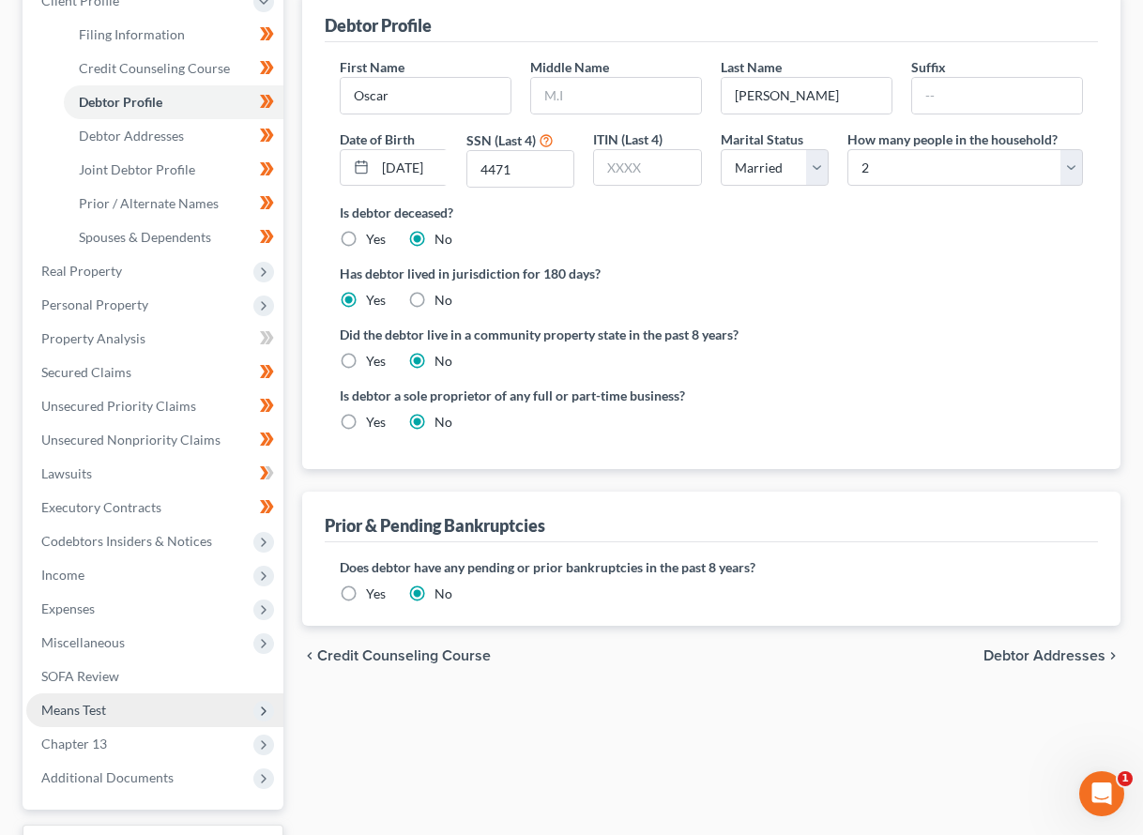
click at [111, 716] on span "Means Test" at bounding box center [154, 711] width 257 height 34
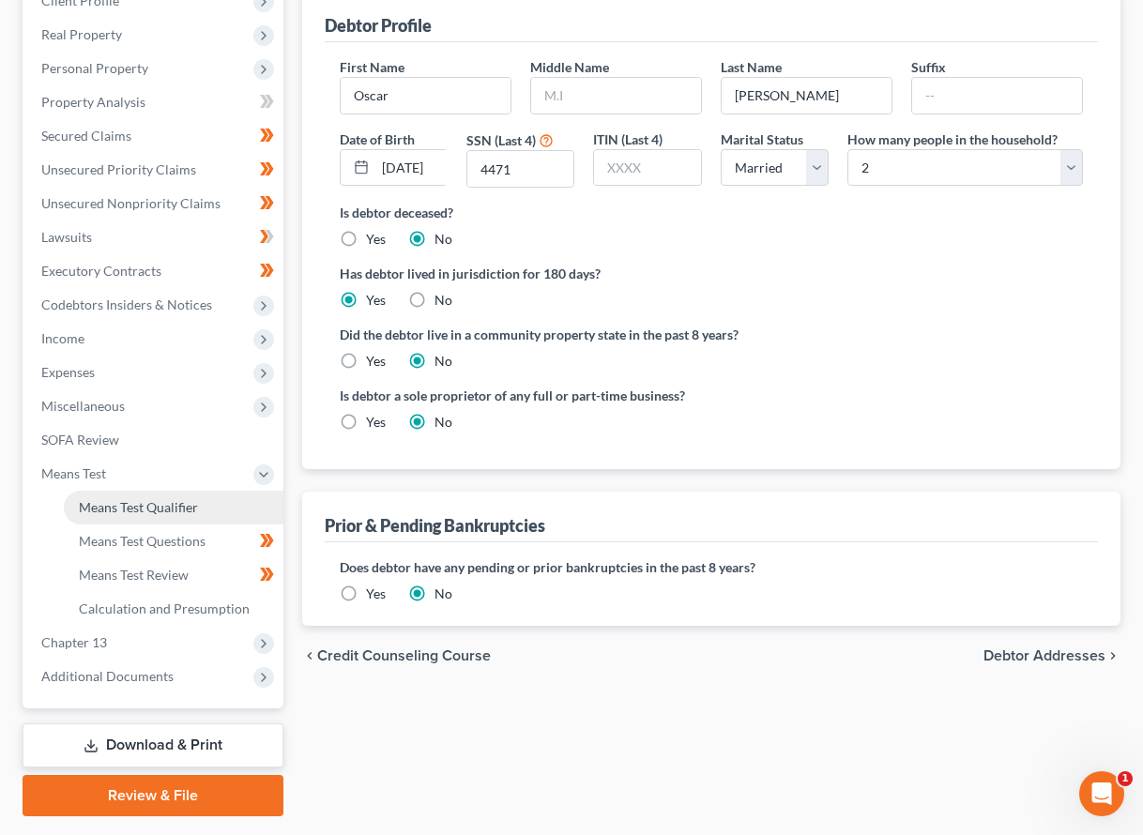
click at [111, 510] on span "Means Test Qualifier" at bounding box center [138, 507] width 119 height 16
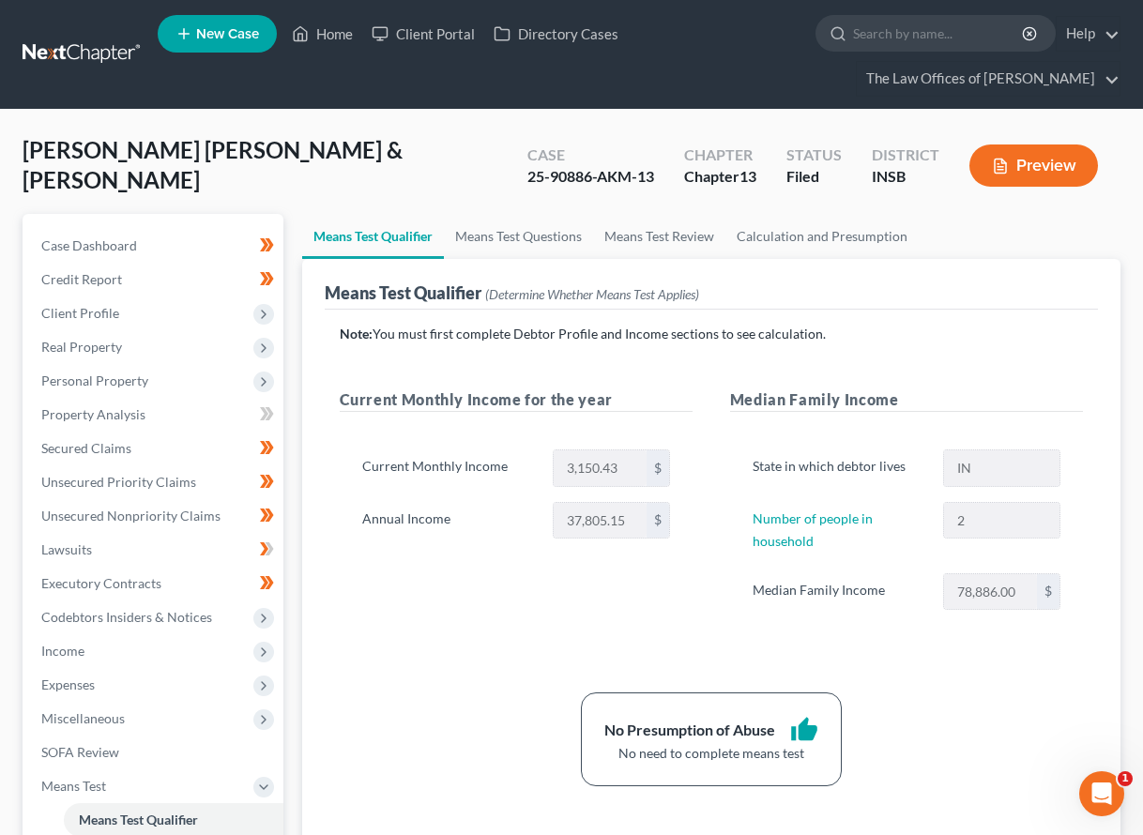
scroll to position [63, 0]
